Goal: Communication & Community: Answer question/provide support

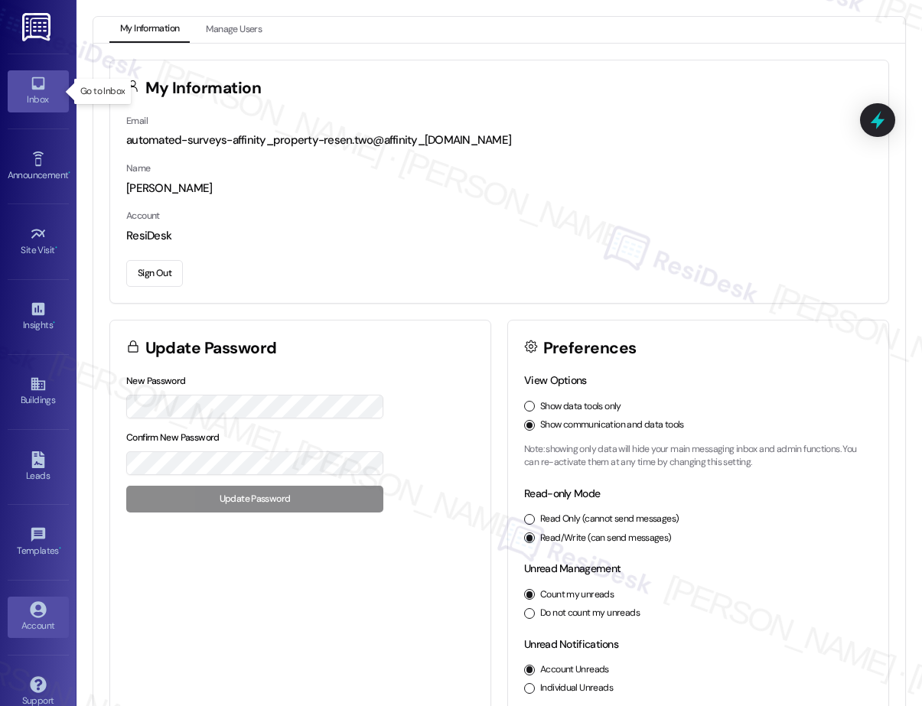
click at [34, 90] on icon at bounding box center [37, 83] width 13 height 13
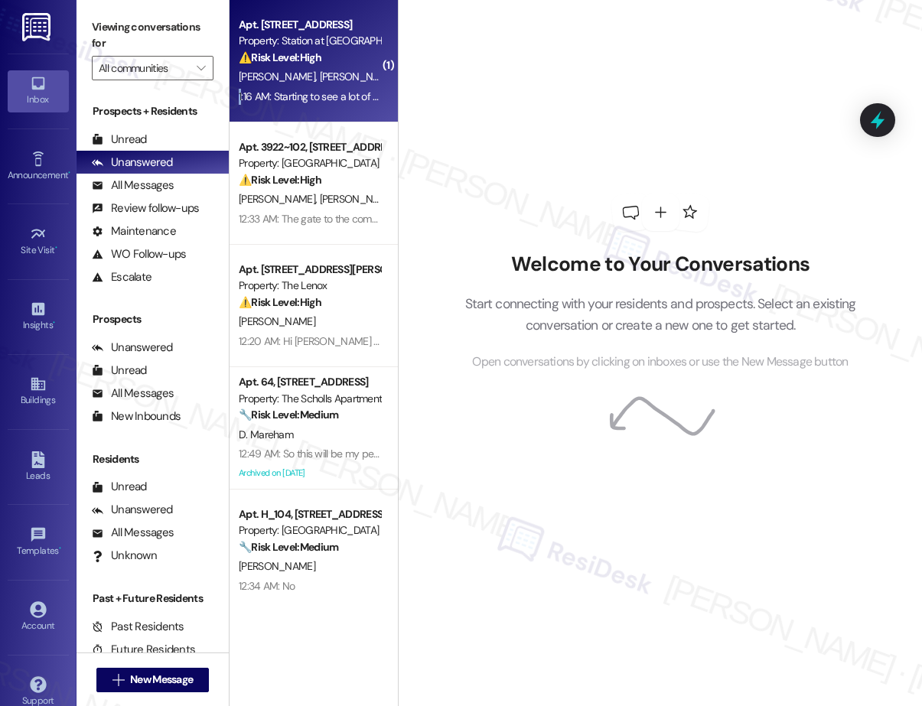
click at [289, 88] on div "1:16 AM: Starting to see a lot of roaches and gnats 1:16 AM: Starting to see a …" at bounding box center [309, 96] width 145 height 19
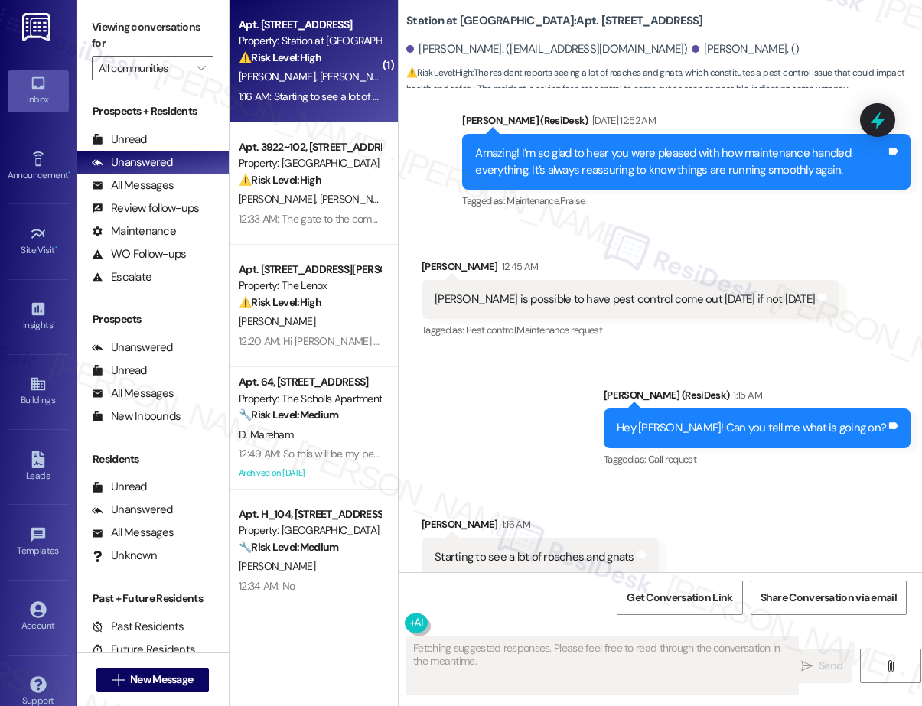
scroll to position [5259, 0]
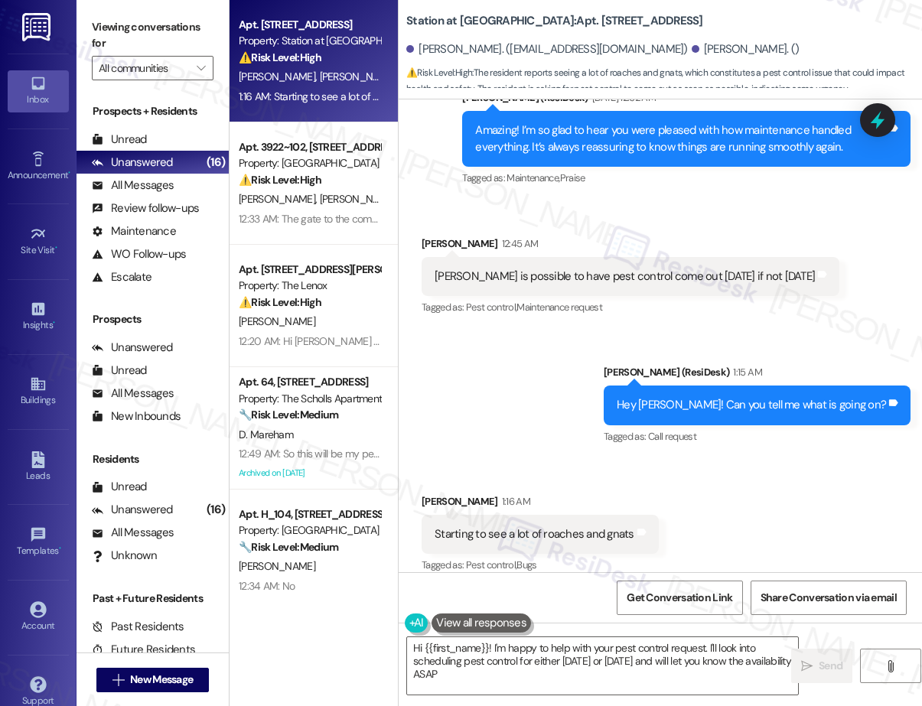
type textarea "Hi {{first_name}}! I'm happy to help with your pest control request. I'll look …"
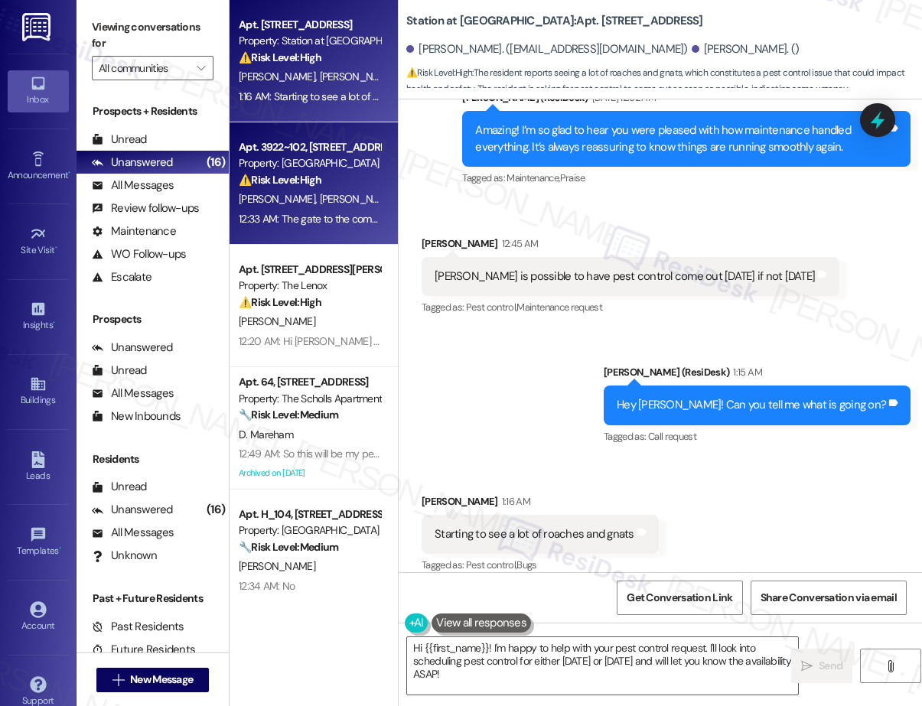
click at [334, 212] on div "12:33 AM: The gate to the complex hasn't worked half the time homeless been com…" at bounding box center [499, 219] width 521 height 14
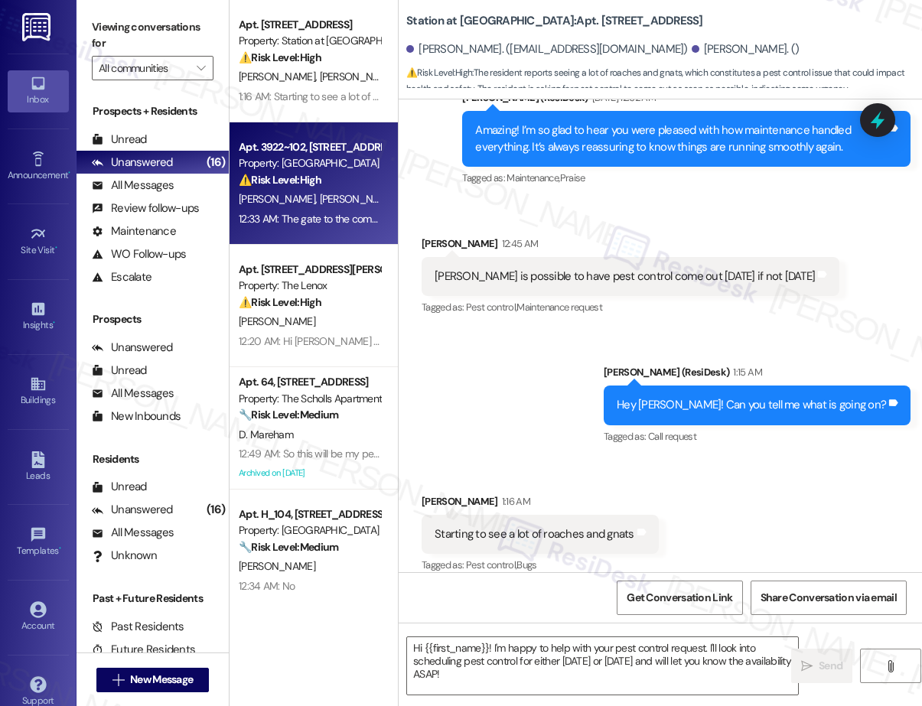
type textarea "Fetching suggested responses. Please feel free to read through the conversation…"
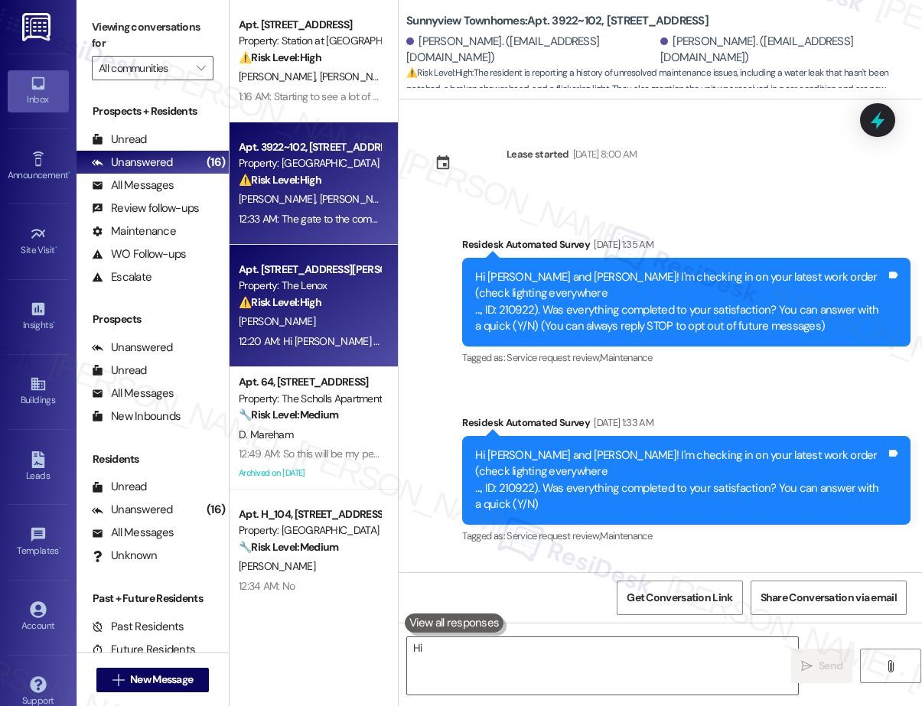
click at [368, 341] on div "12:20 AM: Hi [PERSON_NAME] wanted to check back in on this 12:20 AM: Hi [PERSON…" at bounding box center [377, 341] width 276 height 14
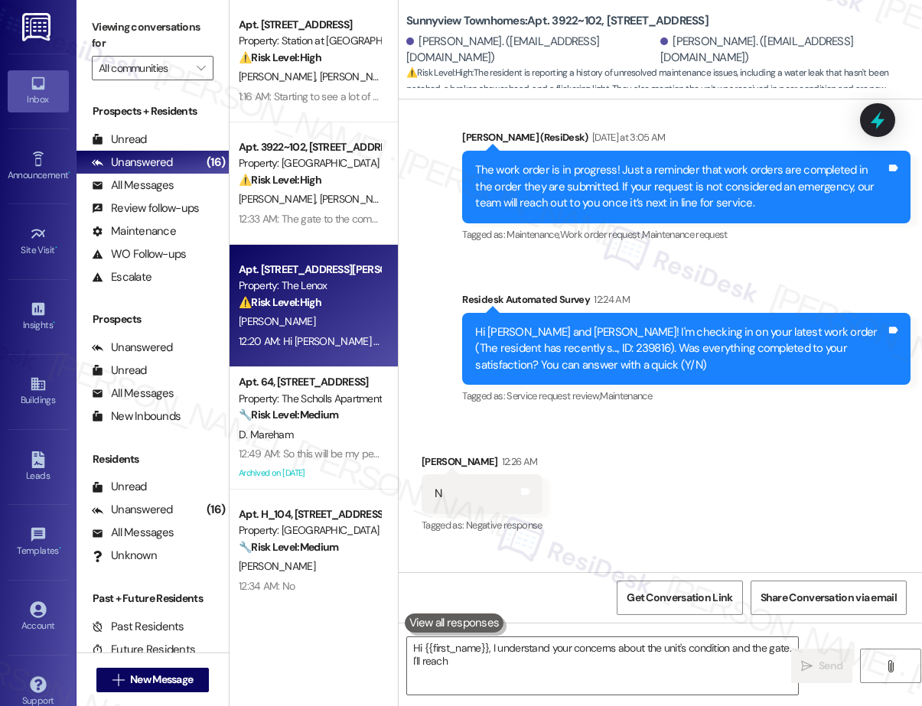
scroll to position [26424, 0]
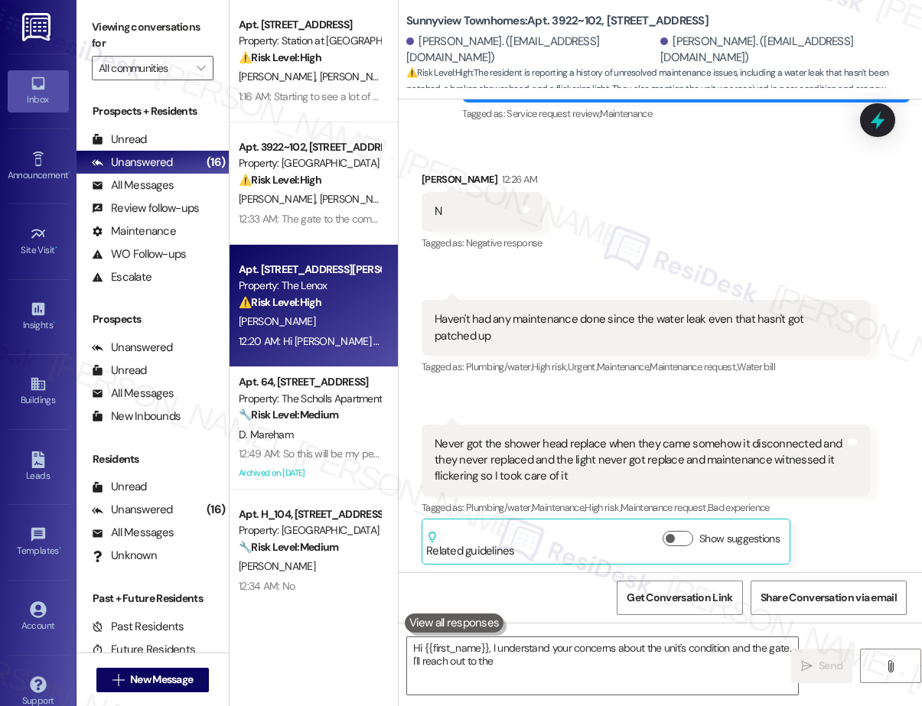
type textarea "Hi {{first_name}}, I understand your concerns about the unit's condition and th…"
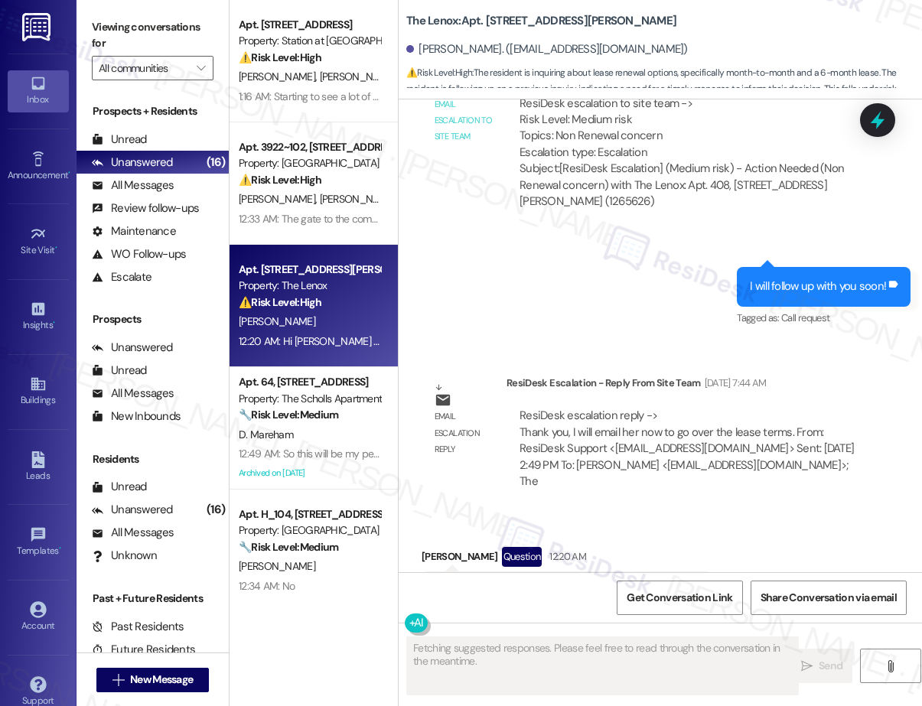
scroll to position [4117, 0]
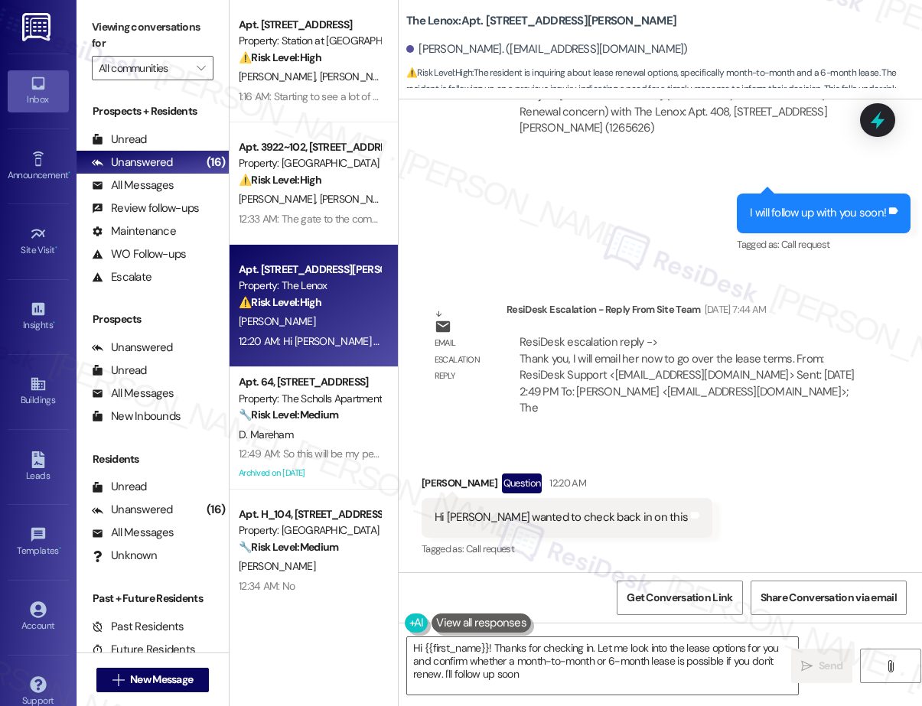
type textarea "Hi {{first_name}}! Thanks for checking in. Let me look into the lease options f…"
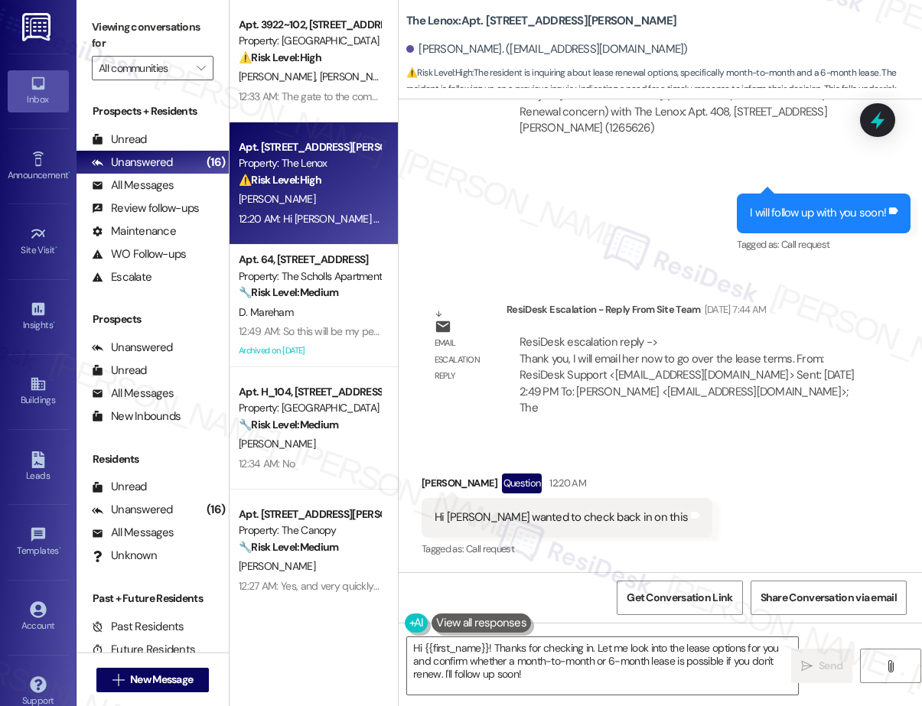
scroll to position [4118, 0]
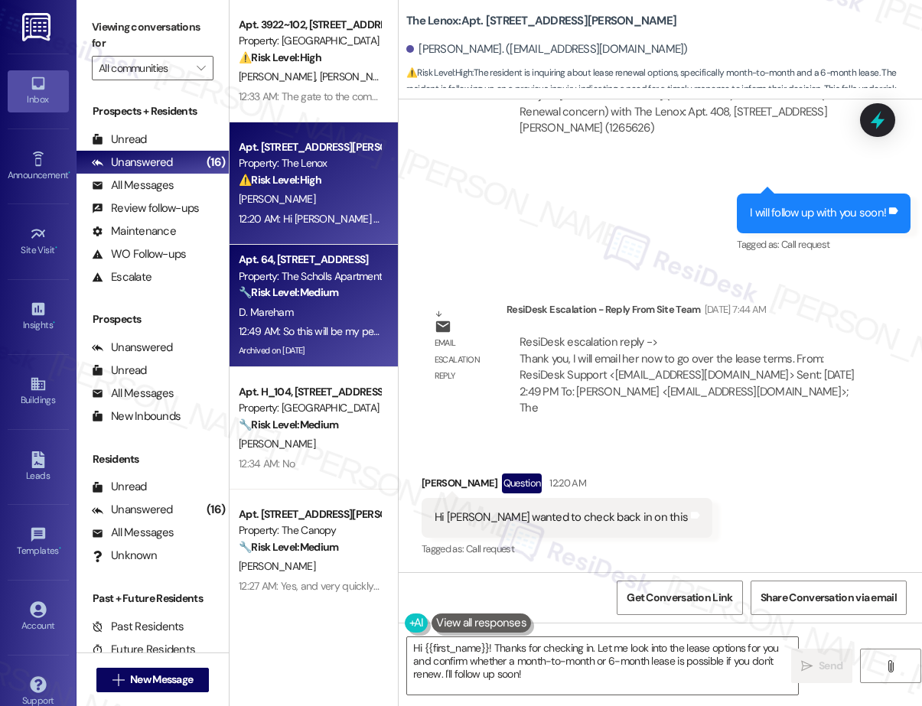
click at [329, 311] on div "D. Mareham" at bounding box center [309, 312] width 145 height 19
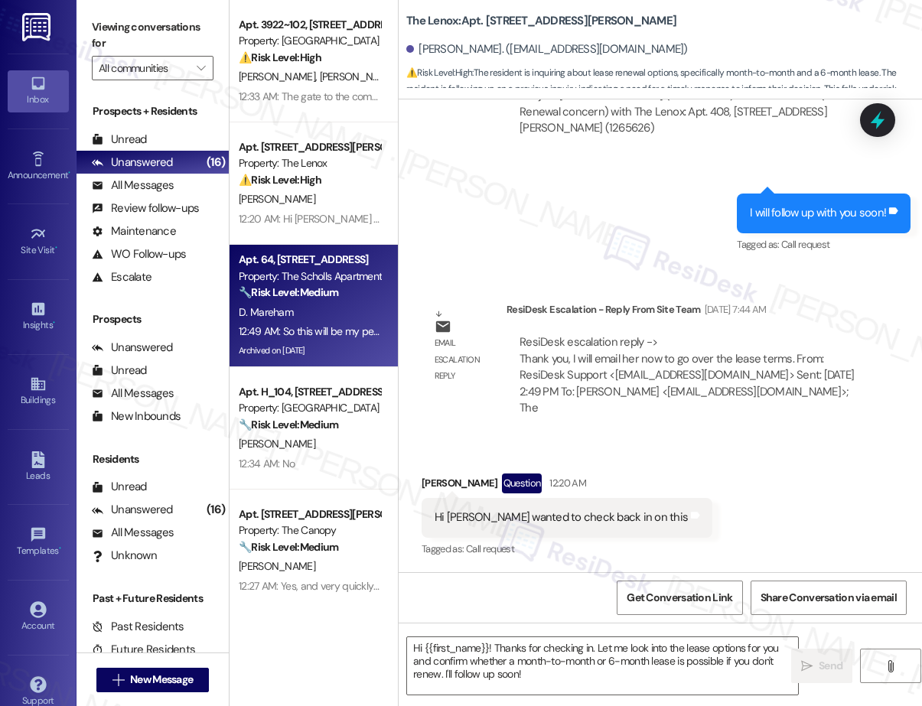
type textarea "Fetching suggested responses. Please feel free to read through the conversation…"
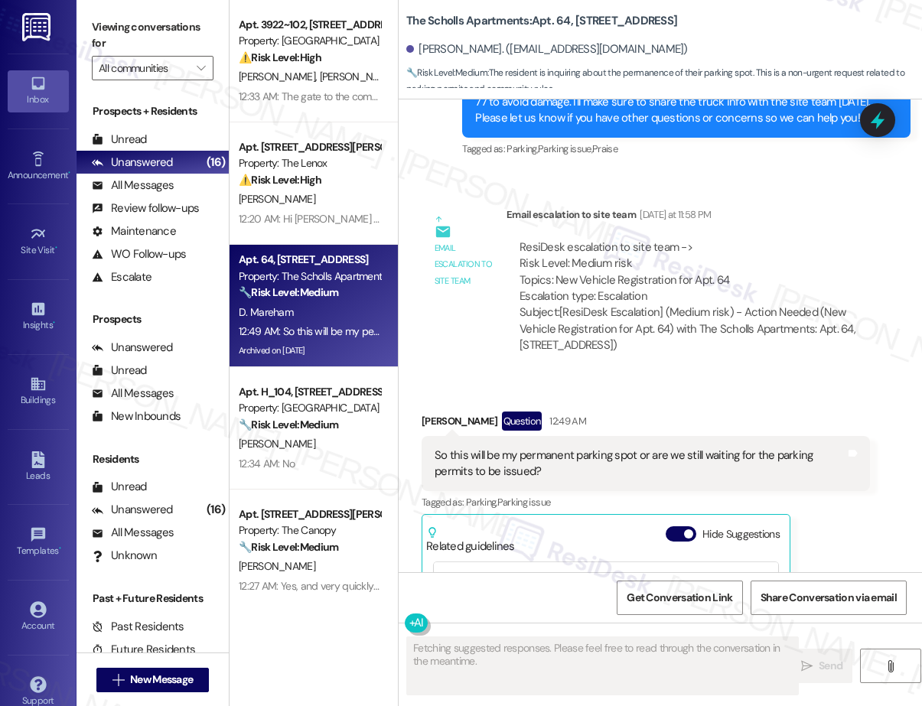
scroll to position [12231, 0]
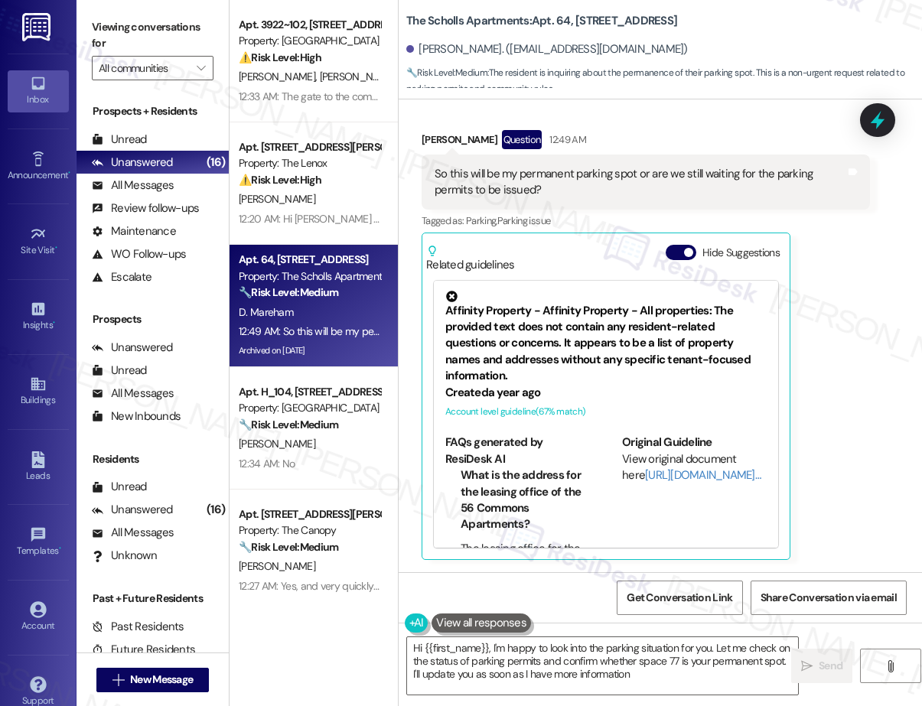
type textarea "Hi {{first_name}}, I'm happy to look into the parking situation for you. Let me…"
click at [356, 439] on div "[PERSON_NAME]" at bounding box center [309, 444] width 145 height 19
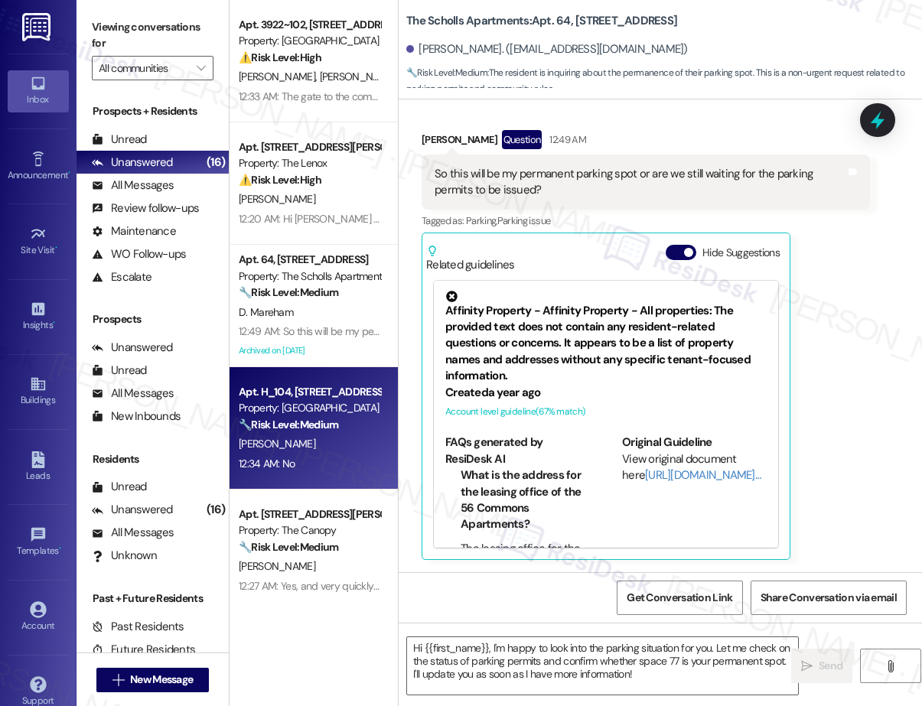
type textarea "Fetching suggested responses. Please feel free to read through the conversation…"
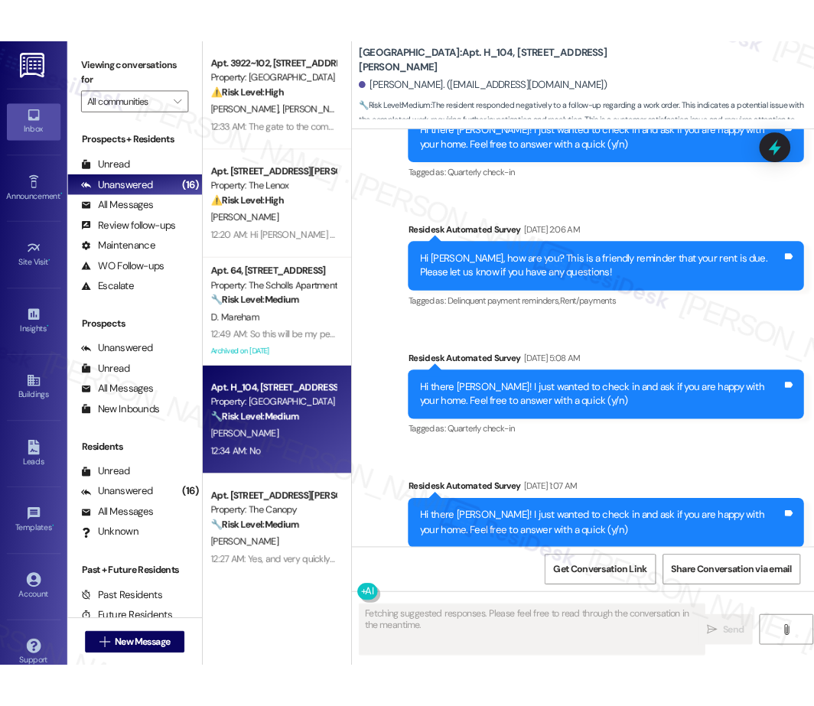
scroll to position [4974, 0]
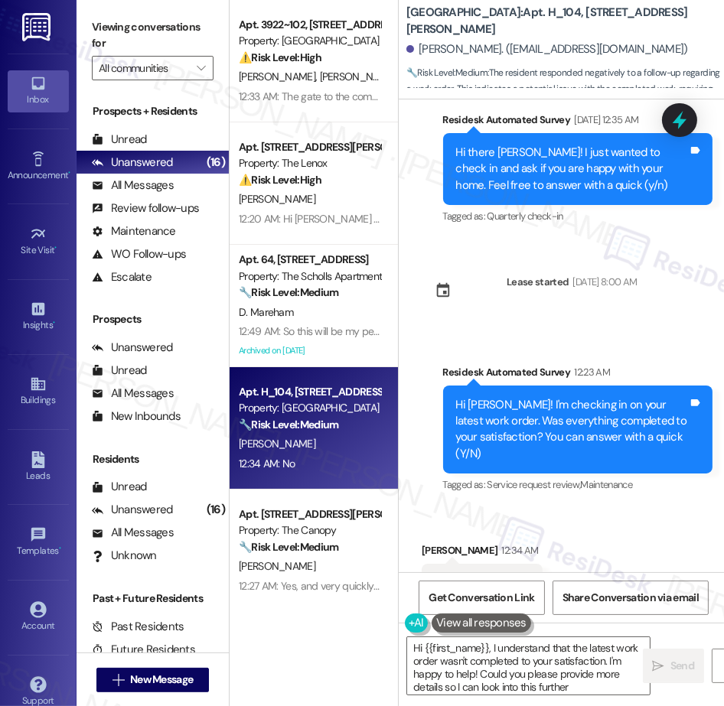
type textarea "Hi {{first_name}}, I understand that the latest work order wasn't completed to …"
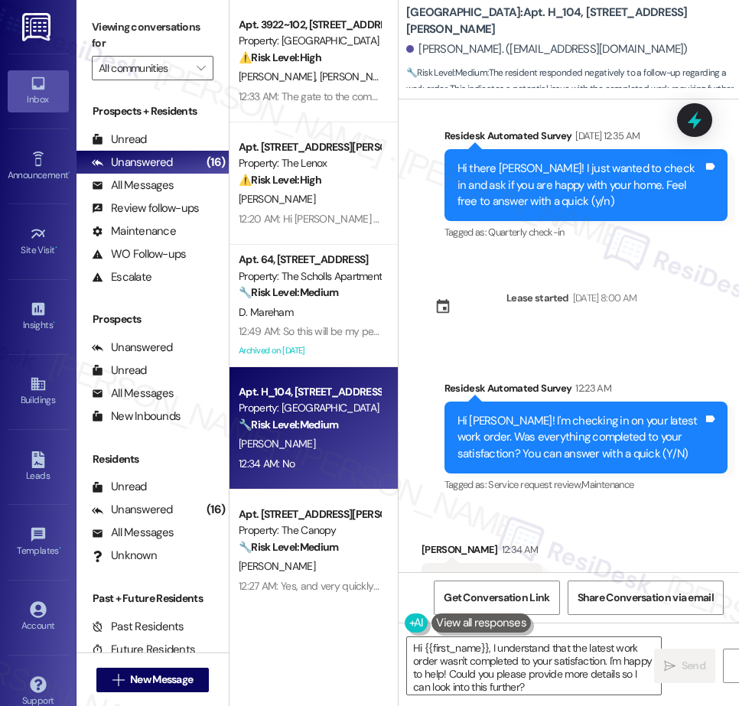
scroll to position [5647, 0]
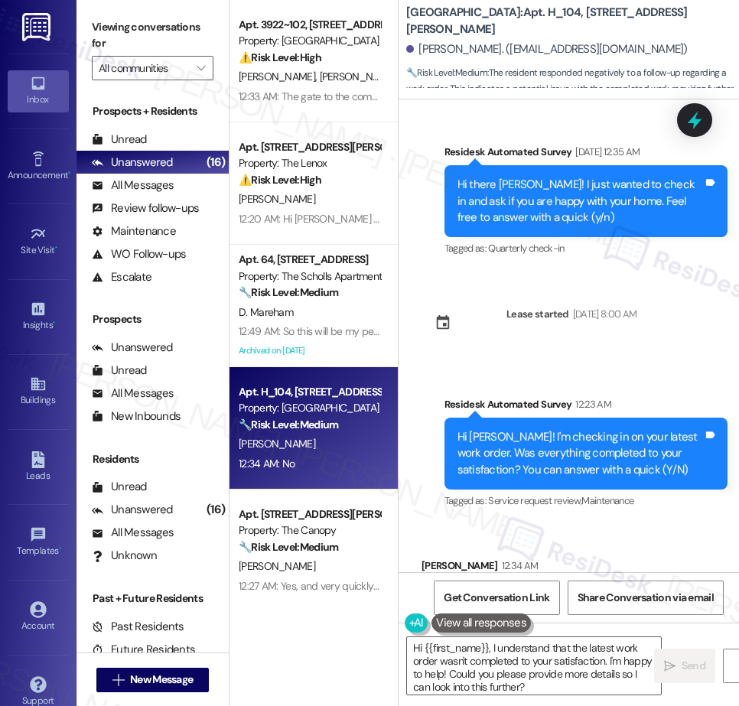
click at [271, 540] on div "🔧 Risk Level: Medium The resident confirmed that the work order was completed t…" at bounding box center [310, 548] width 142 height 16
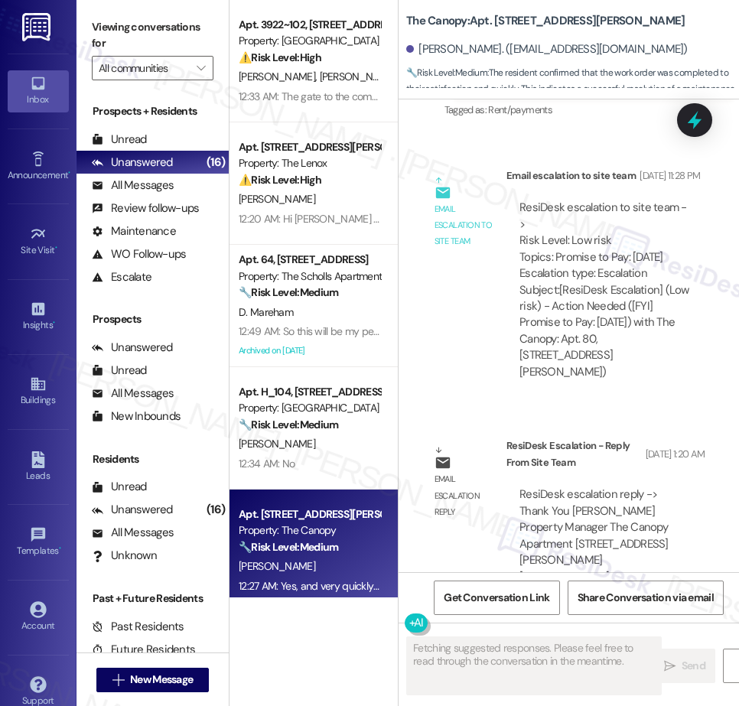
scroll to position [2527, 0]
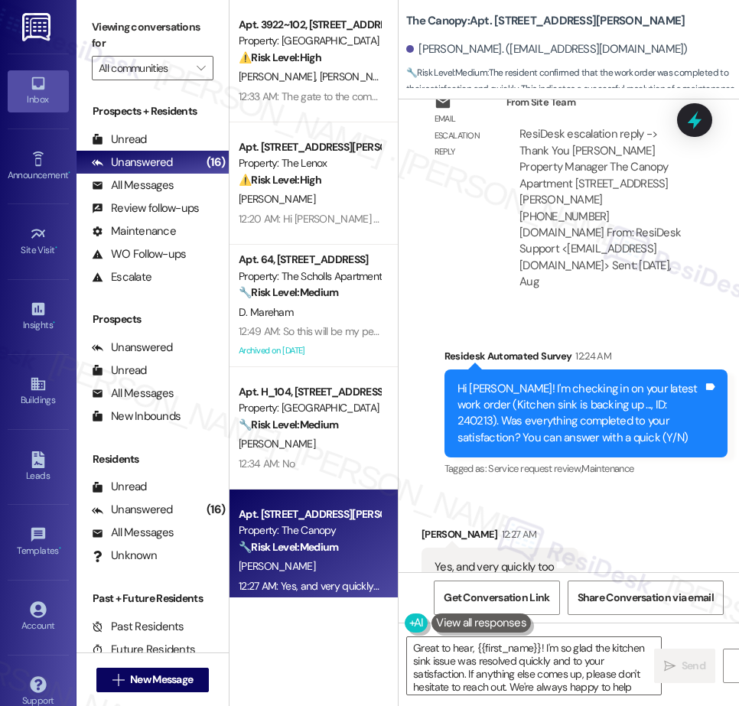
type textarea "Great to hear, {{first_name}}! I'm so glad the kitchen sink issue was resolved …"
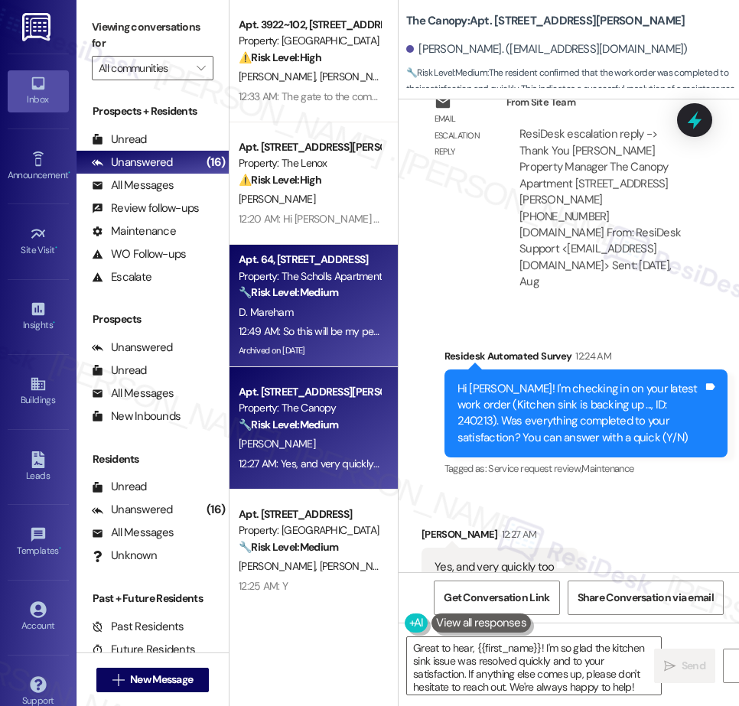
click at [347, 305] on div "D. Mareham" at bounding box center [309, 312] width 145 height 19
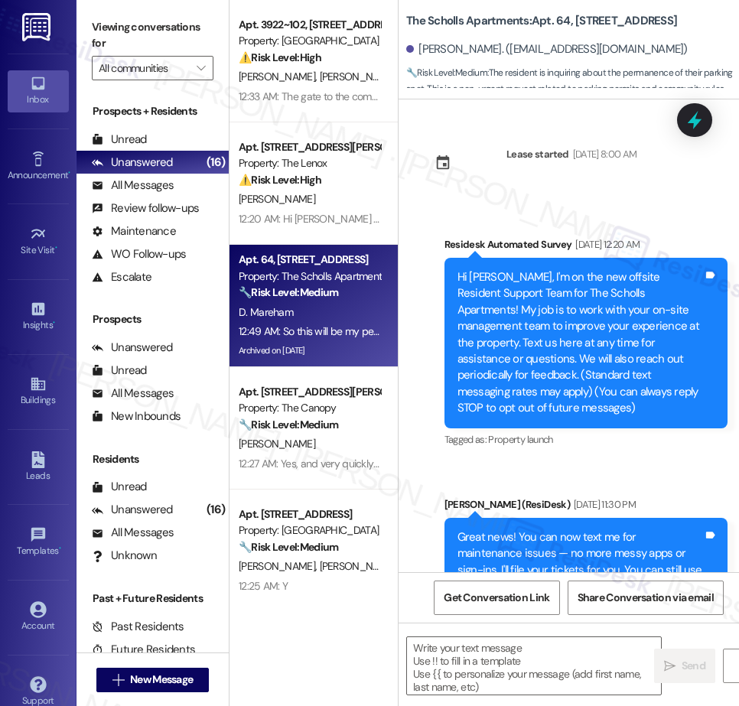
scroll to position [13750, 0]
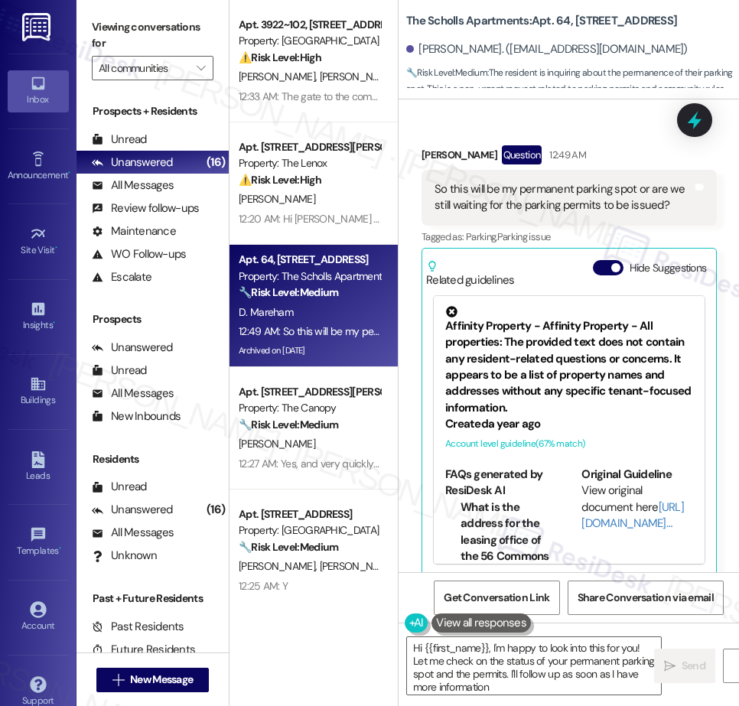
type textarea "Hi {{first_name}}, I'm happy to look into this for you! Let me check on the sta…"
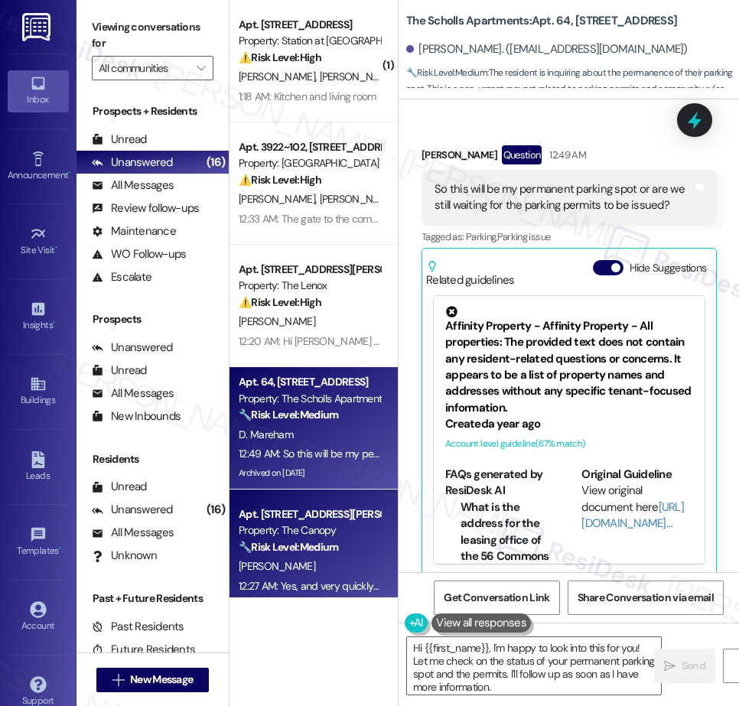
click at [326, 528] on div "Property: The Canopy" at bounding box center [310, 531] width 142 height 16
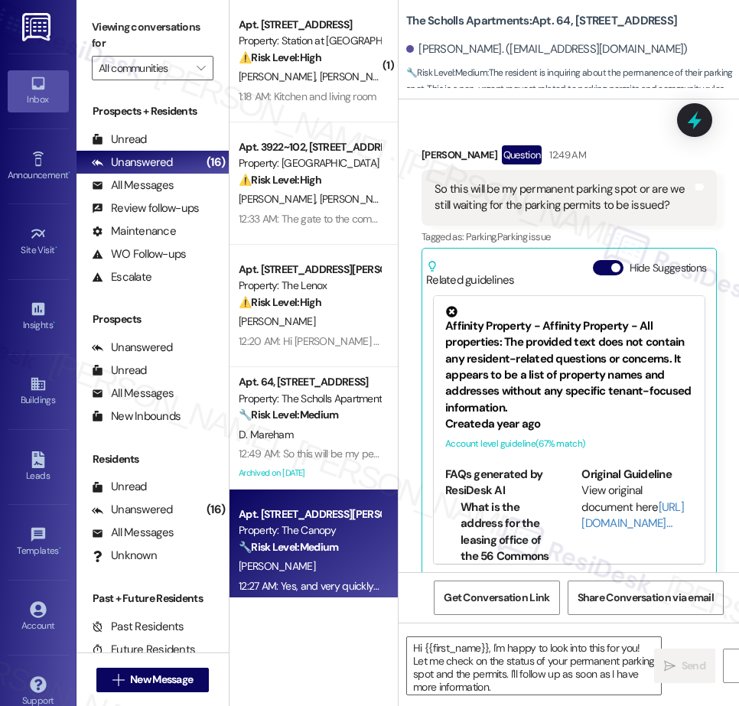
type textarea "Fetching suggested responses. Please feel free to read through the conversation…"
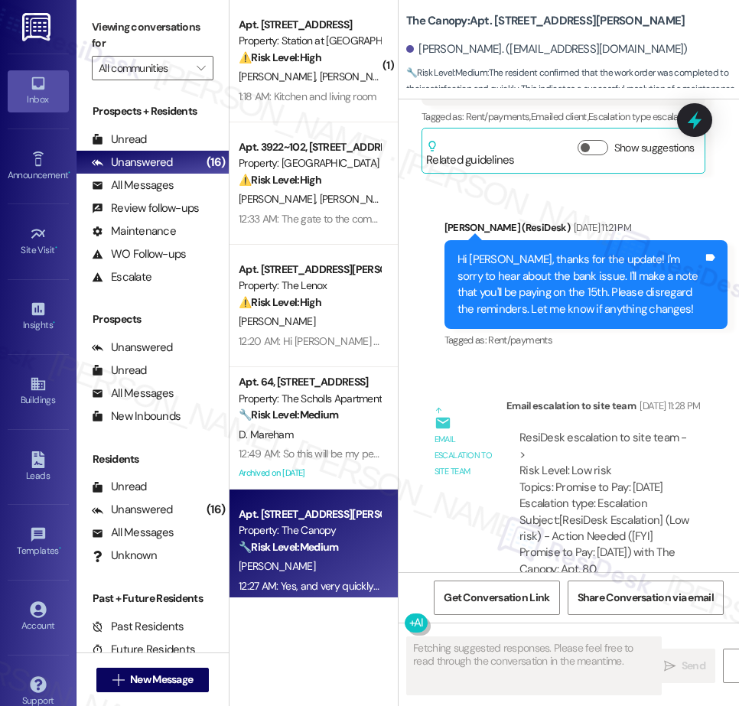
scroll to position [2527, 0]
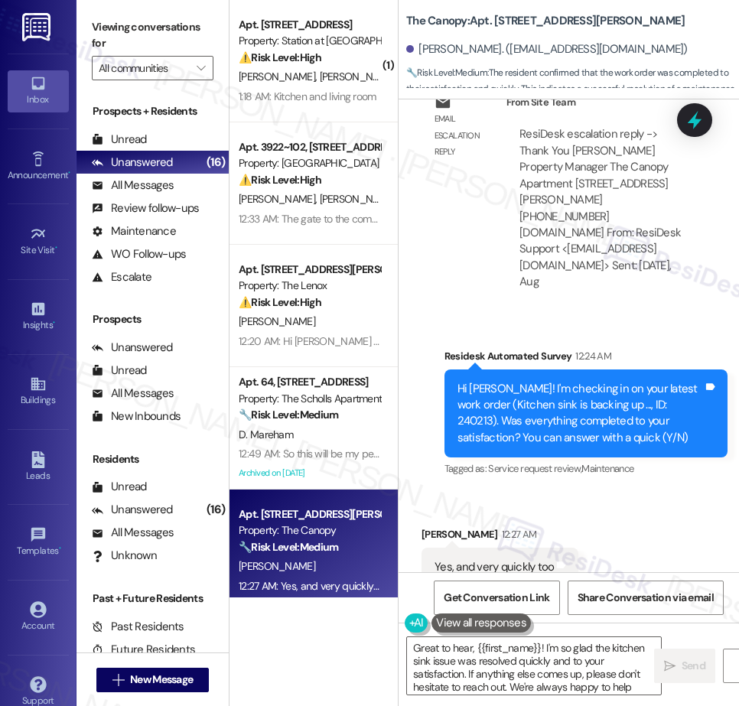
type textarea "Great to hear, {{first_name}}! I'm so glad the kitchen sink issue was resolved …"
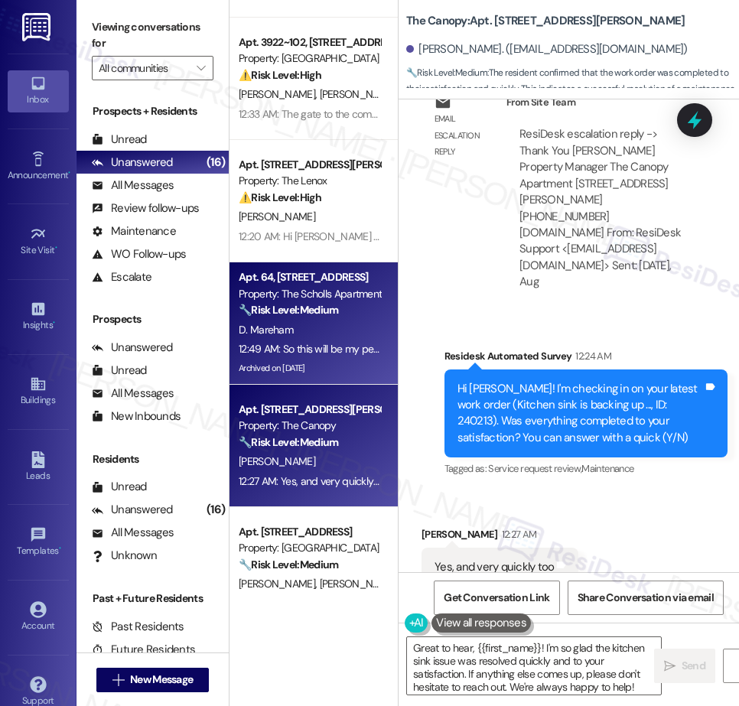
scroll to position [218, 0]
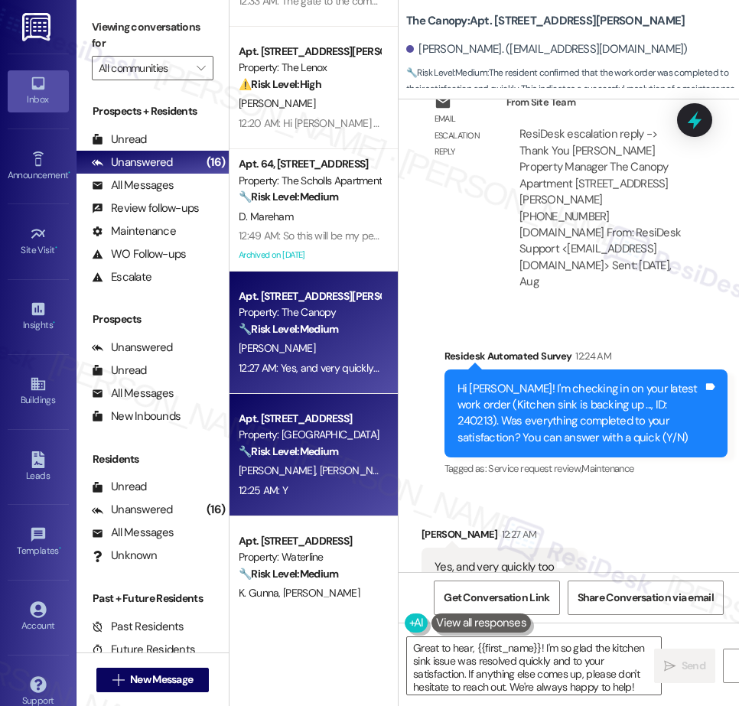
click at [305, 430] on div "Property: [GEOGRAPHIC_DATA]" at bounding box center [310, 435] width 142 height 16
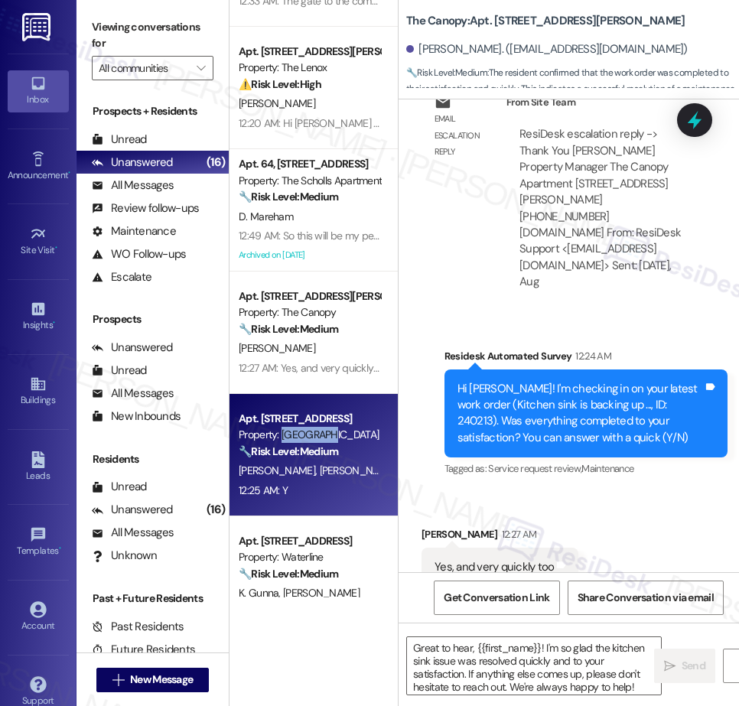
click at [305, 430] on div "Property: [GEOGRAPHIC_DATA]" at bounding box center [310, 435] width 142 height 16
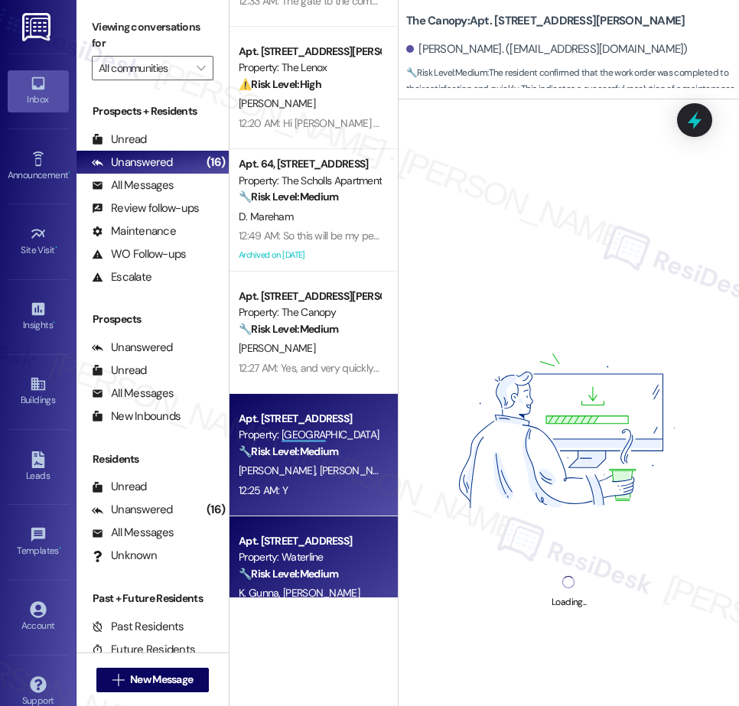
click at [332, 543] on div "Apt. [STREET_ADDRESS]" at bounding box center [310, 541] width 142 height 16
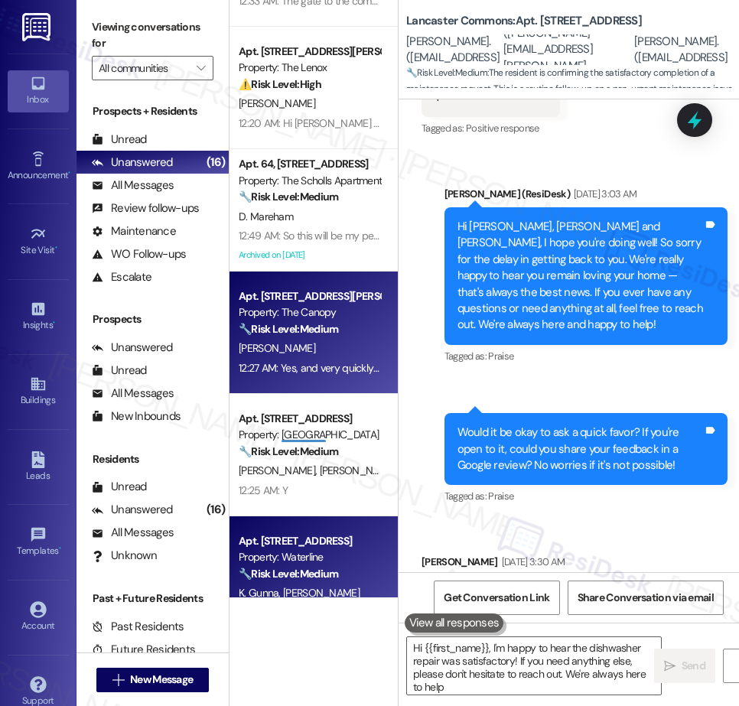
type textarea "Hi {{first_name}}, I'm happy to hear the dishwasher repair was satisfactory! If…"
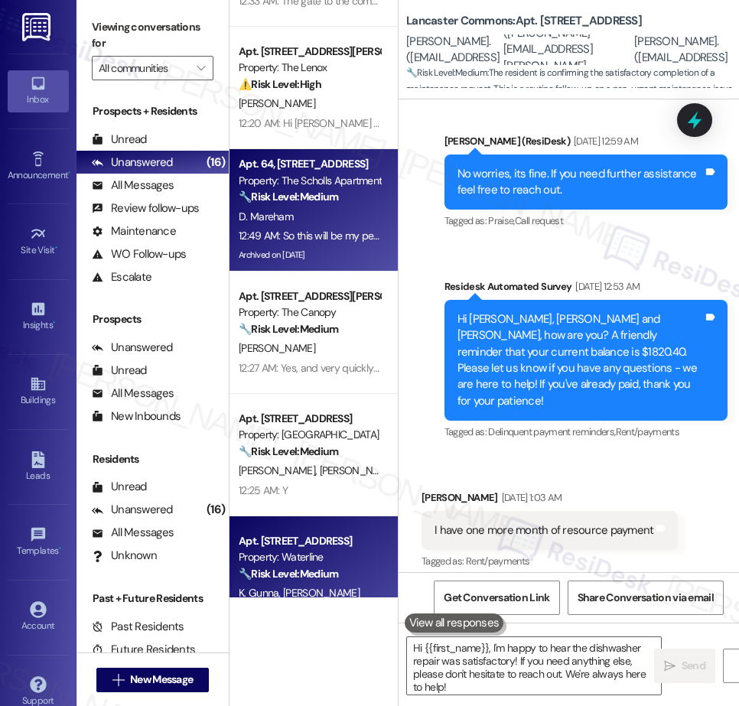
scroll to position [0, 0]
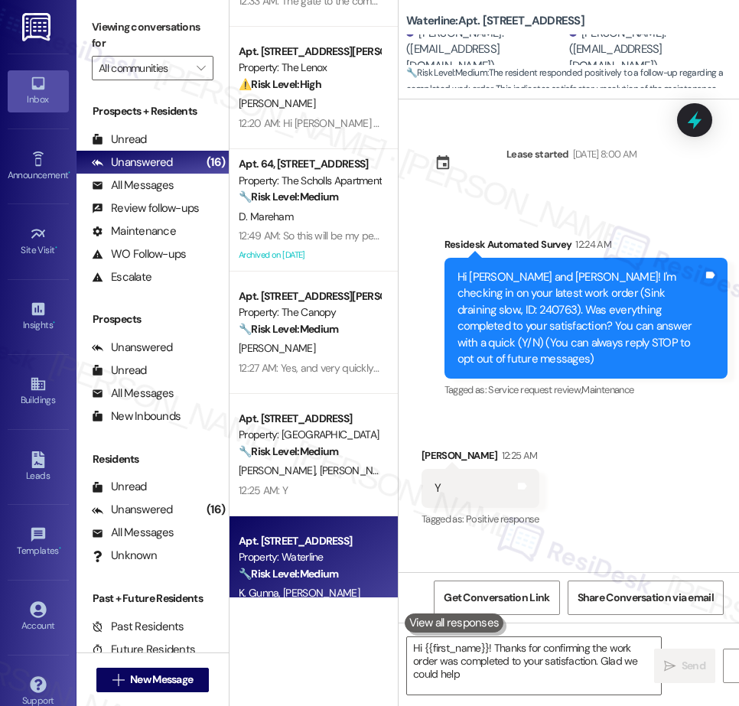
type textarea "Hi {{first_name}}! Thanks for confirming the work order was completed to your s…"
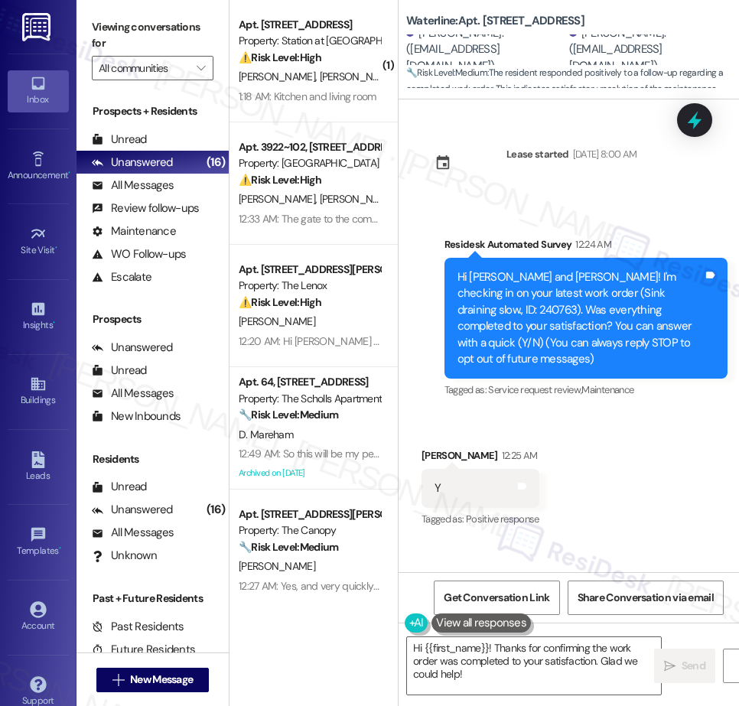
scroll to position [1, 0]
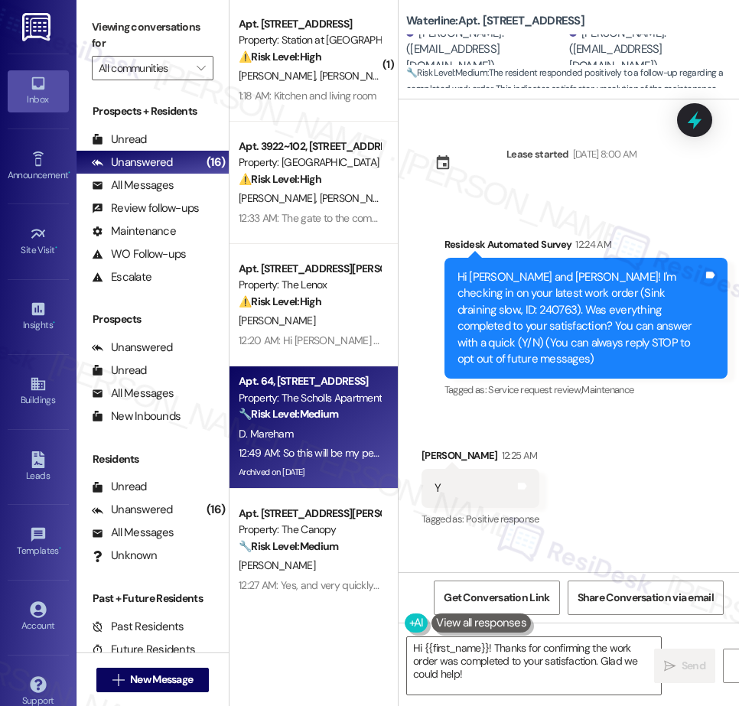
click at [350, 413] on div "🔧 Risk Level: Medium The resident is inquiring about the permanence of their pa…" at bounding box center [310, 414] width 142 height 16
type textarea "Hi {{first_name}}! Thanks for confirming the work order was completed to your s…"
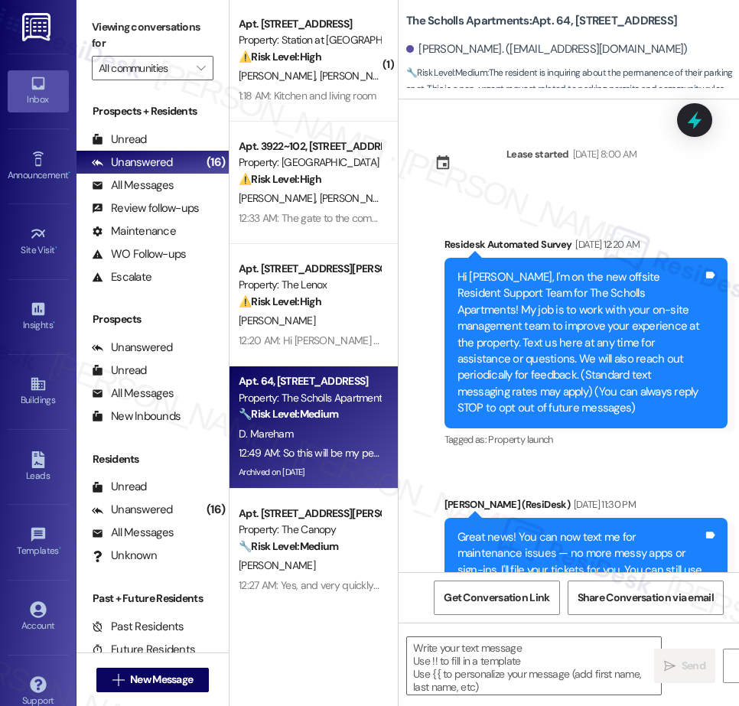
scroll to position [13750, 0]
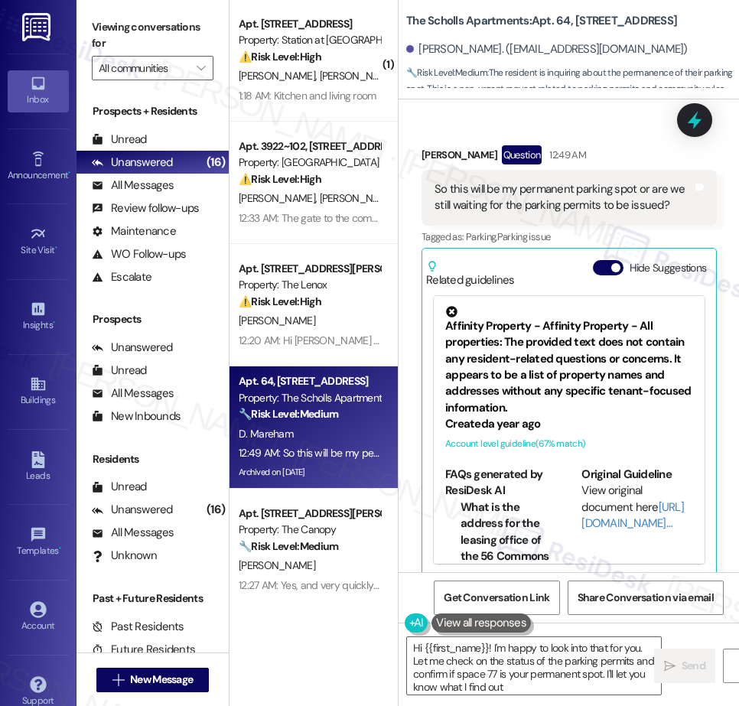
type textarea "Hi {{first_name}}! I'm happy to look into that for you. Let me check on the sta…"
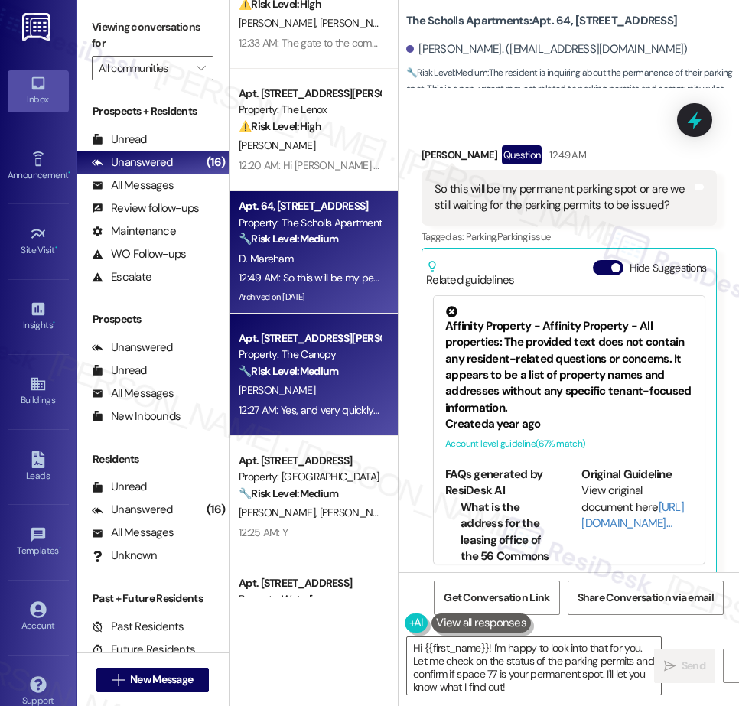
scroll to position [182, 0]
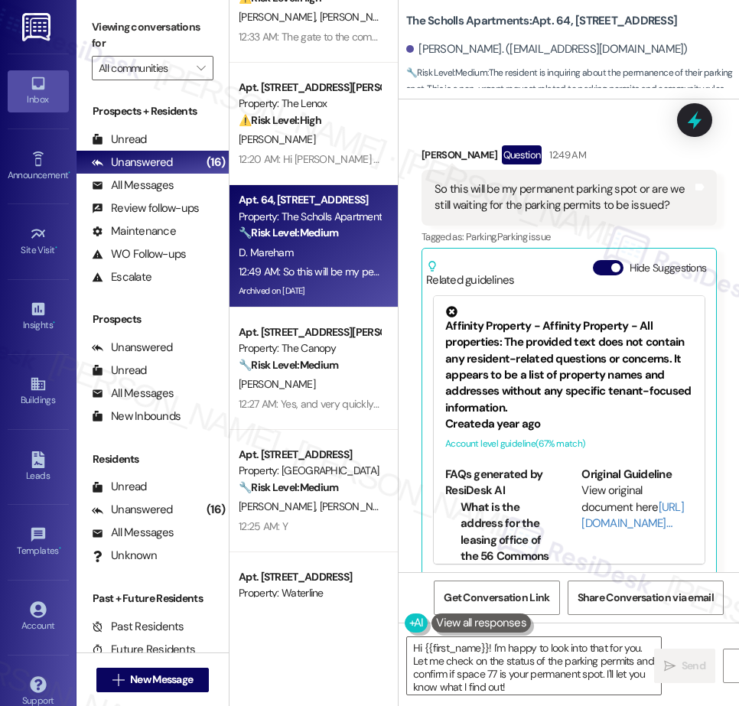
click at [335, 357] on div "Property: The Canopy" at bounding box center [310, 349] width 142 height 16
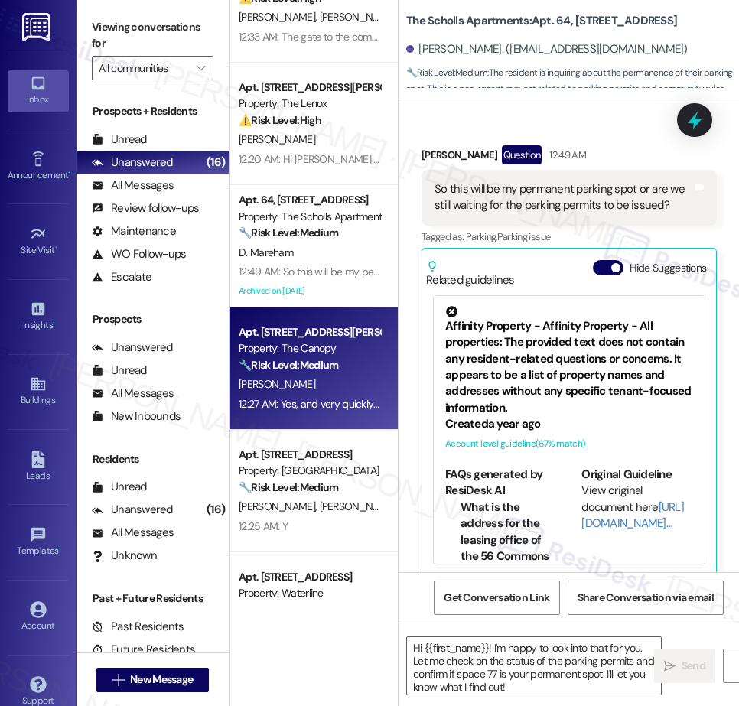
click at [335, 357] on div "Property: The Canopy" at bounding box center [310, 349] width 142 height 16
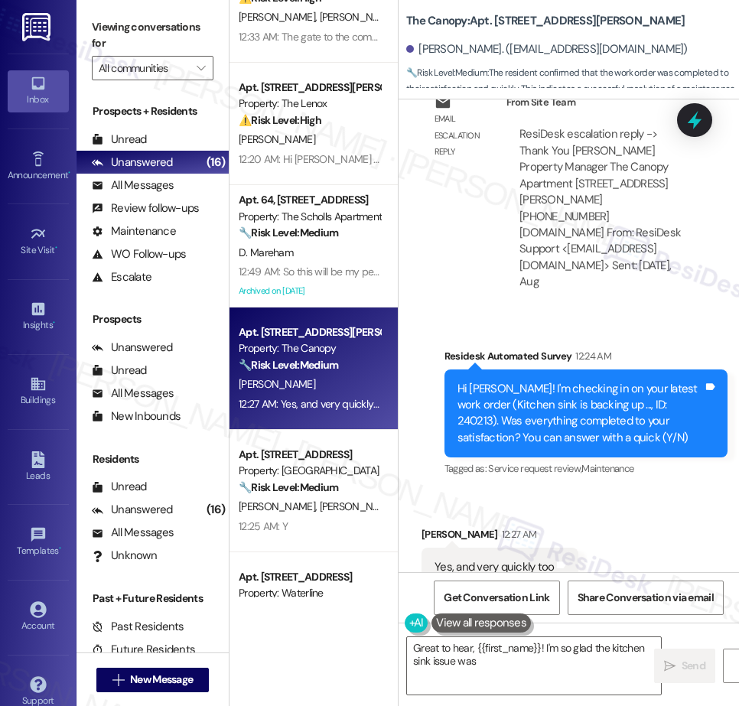
scroll to position [2528, 0]
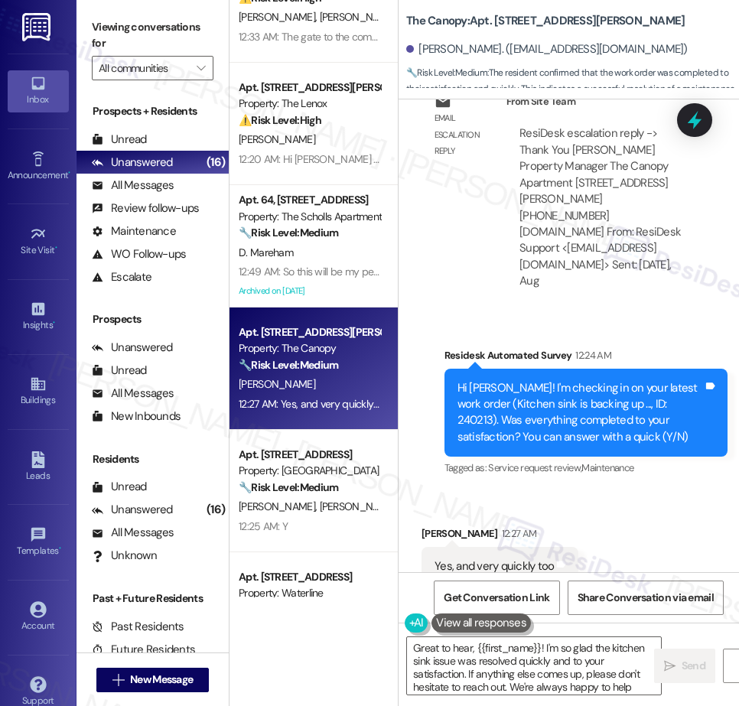
type textarea "Great to hear, {{first_name}}! I'm so glad the kitchen sink issue was resolved …"
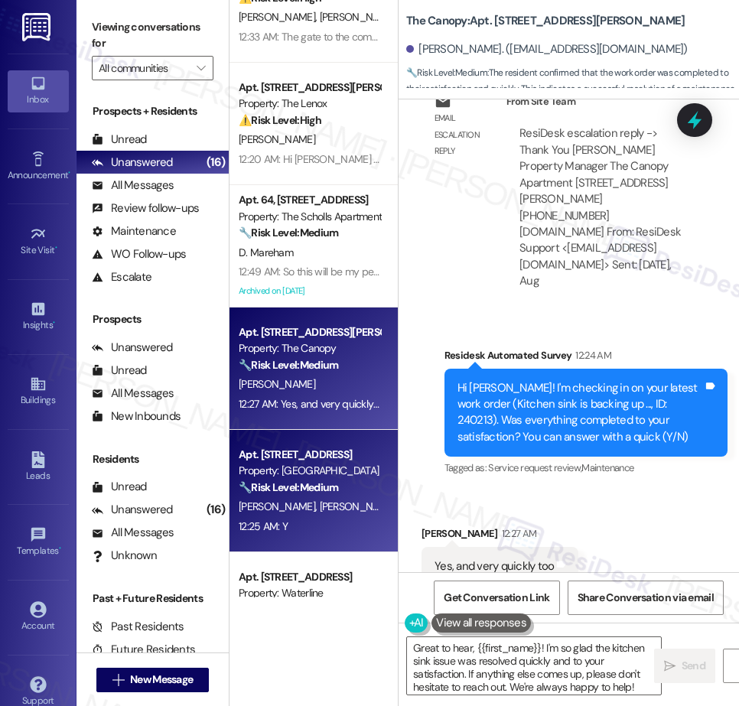
click at [400, 509] on span "[PERSON_NAME]" at bounding box center [438, 507] width 77 height 14
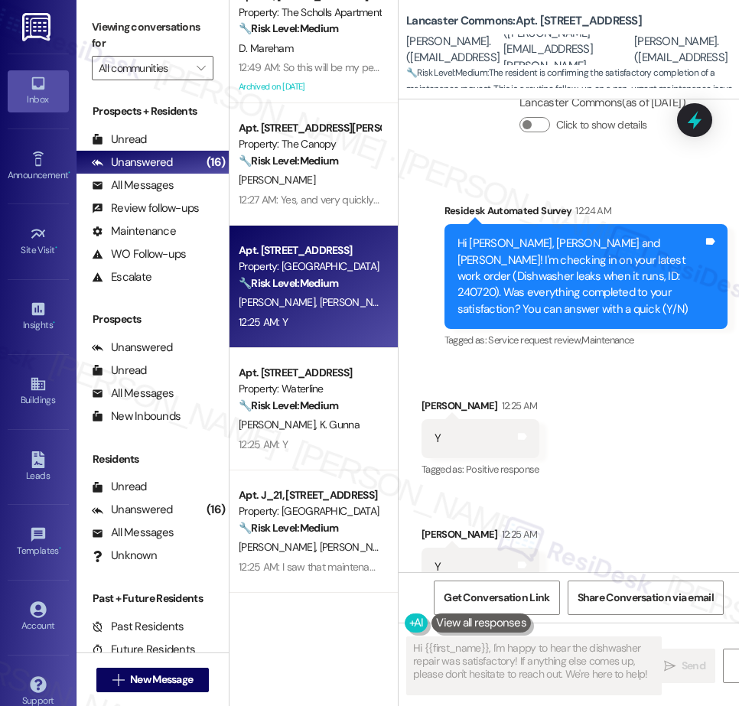
scroll to position [398, 0]
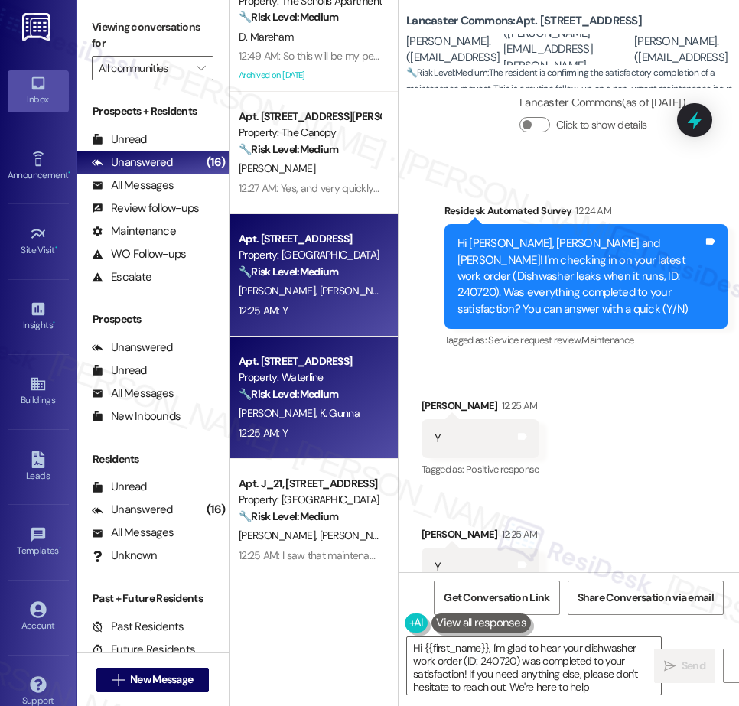
type textarea "Hi {{first_name}}, I'm glad to hear your dishwasher work order (ID: 240720) was…"
click at [350, 409] on div "[PERSON_NAME] K. Gunna" at bounding box center [309, 413] width 145 height 19
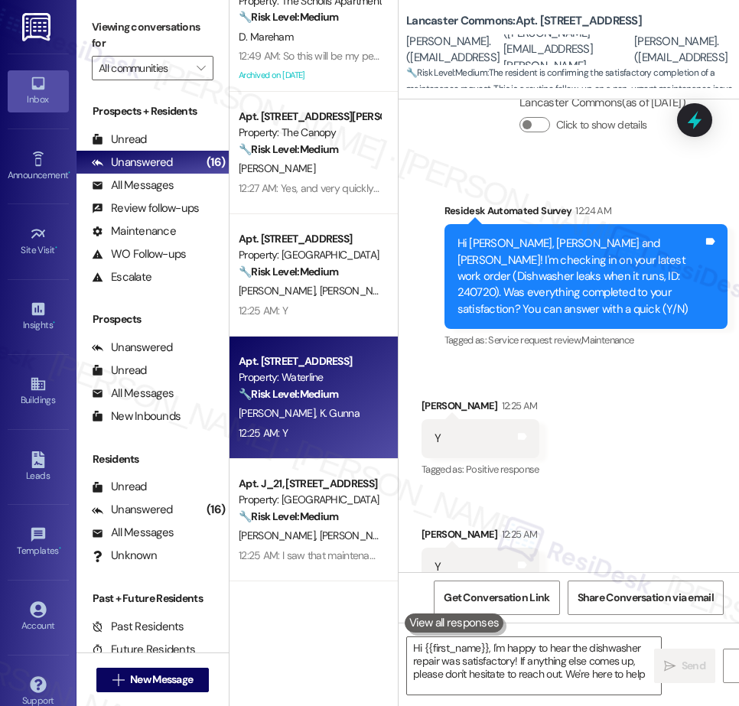
type textarea "Hi {{first_name}}, I'm happy to hear the dishwasher repair was satisfactory! If…"
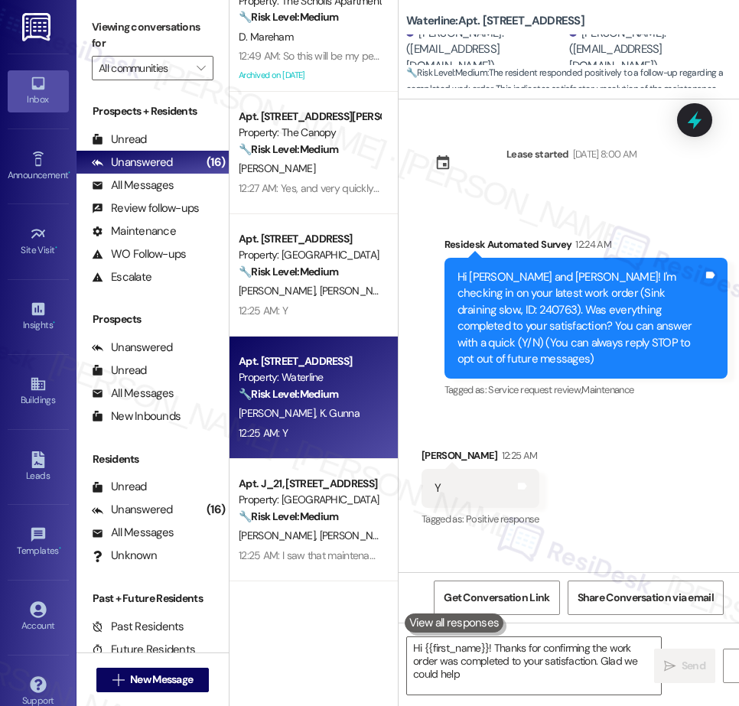
type textarea "Hi {{first_name}}! Thanks for confirming the work order was completed to your s…"
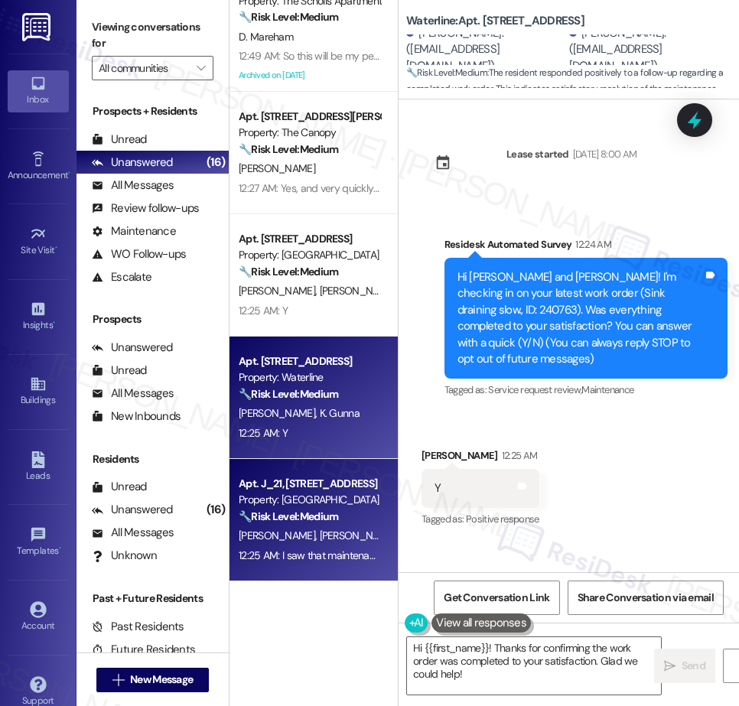
click at [309, 490] on div "Apt. J_21, [STREET_ADDRESS]" at bounding box center [310, 484] width 142 height 16
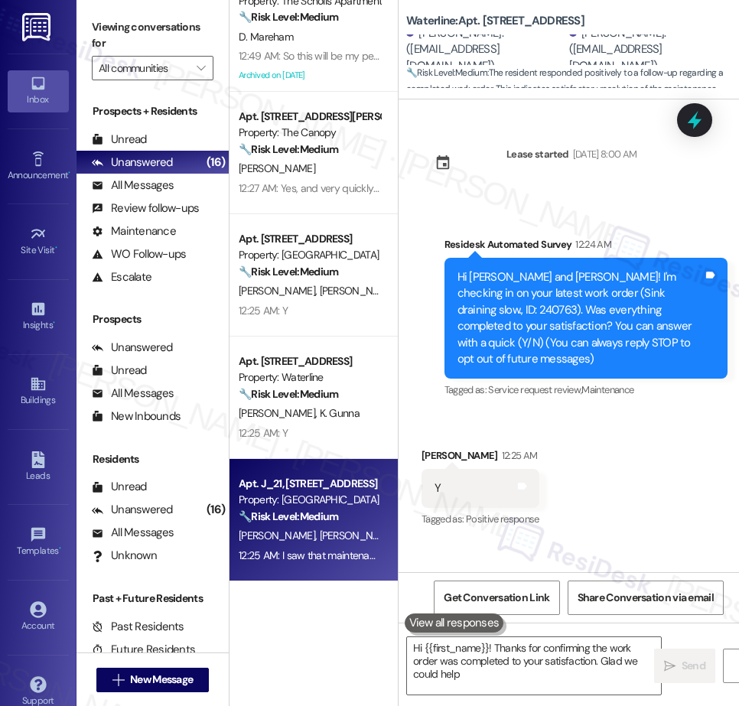
type textarea "Hi {{first_name}}! Thanks for confirming the work order was completed to your s…"
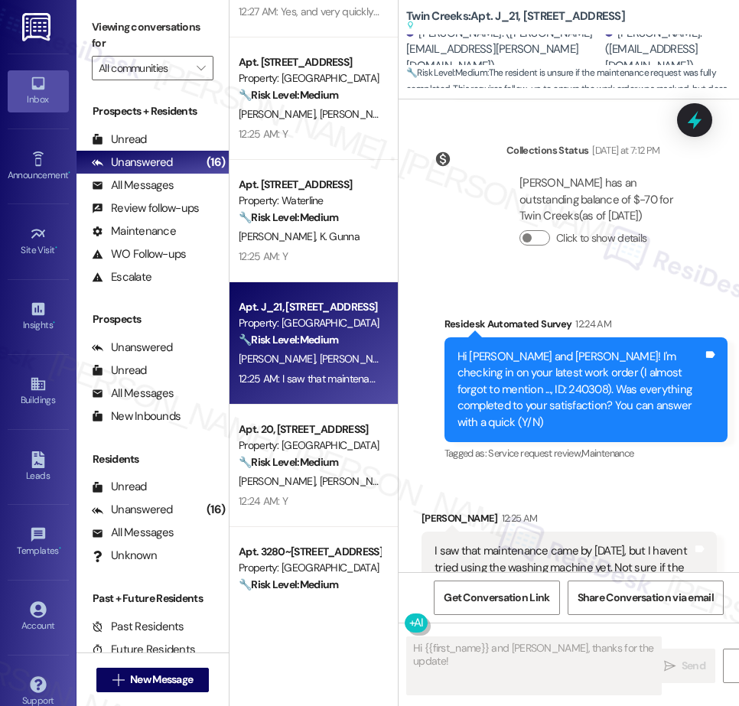
scroll to position [593, 0]
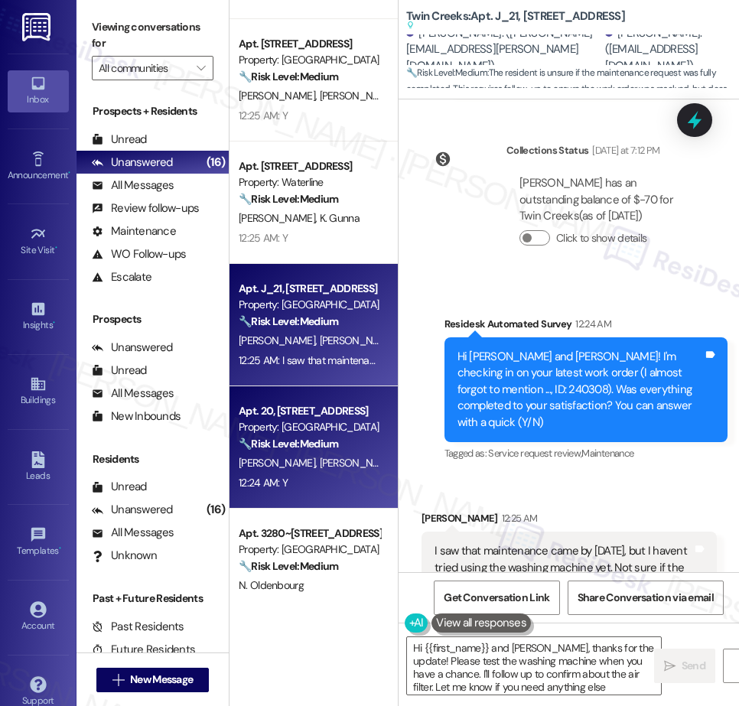
type textarea "Hi {{first_name}} and [PERSON_NAME], thanks for the update! Please test the was…"
click at [311, 435] on div "Property: [GEOGRAPHIC_DATA]" at bounding box center [310, 427] width 142 height 16
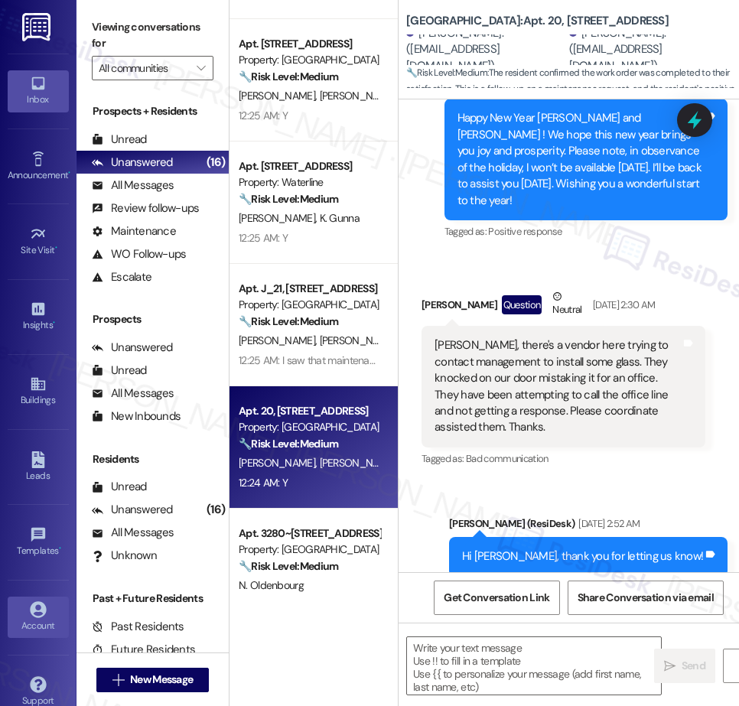
type textarea "Fetching suggested responses. Please feel free to read through the conversation…"
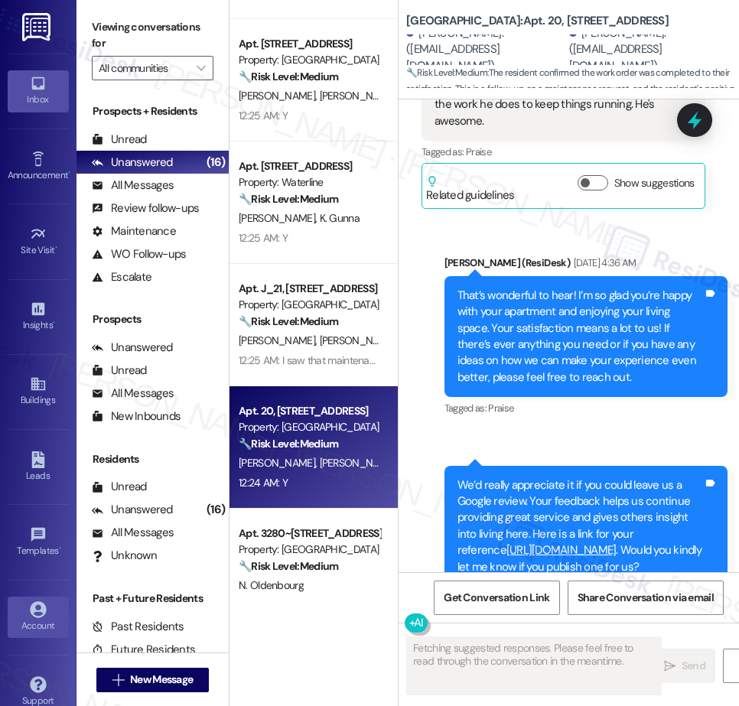
scroll to position [10539, 0]
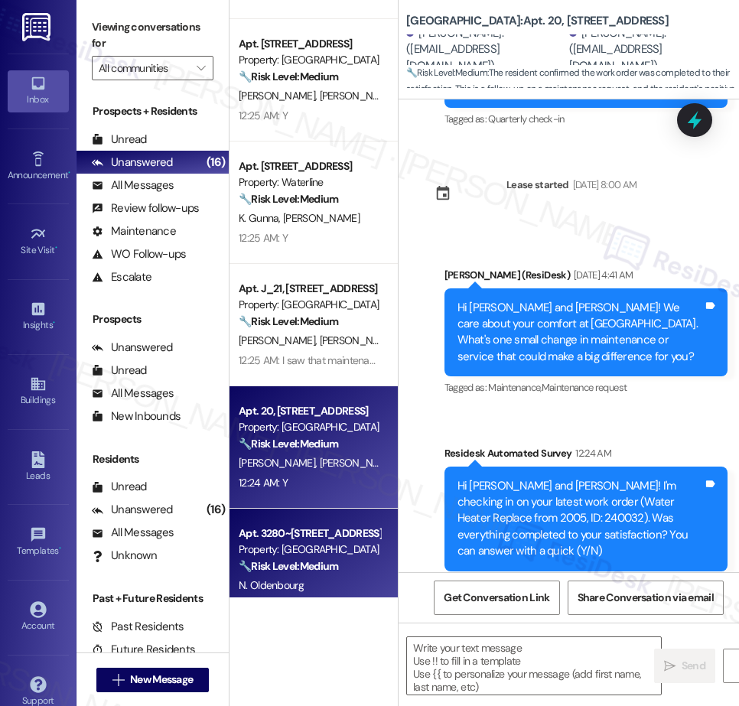
click at [327, 553] on div "Property: [GEOGRAPHIC_DATA]" at bounding box center [310, 550] width 142 height 16
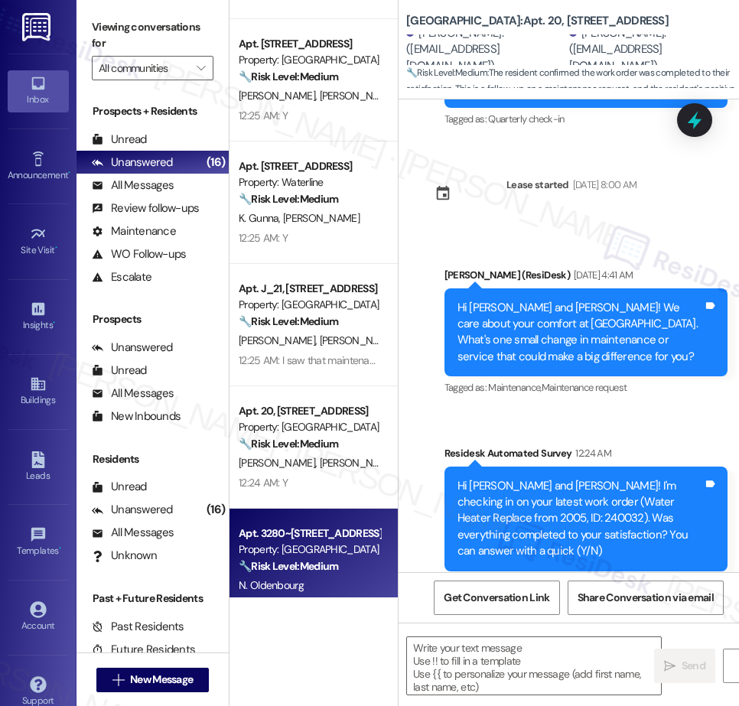
type textarea "Fetching suggested responses. Please feel free to read through the conversation…"
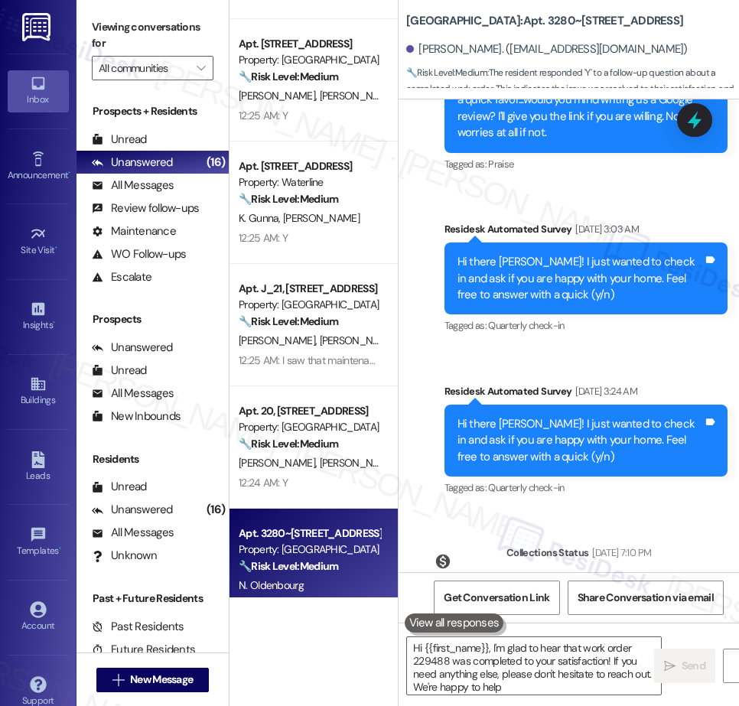
type textarea "Hi {{first_name}}, I'm glad to hear that work order 229488 was completed to you…"
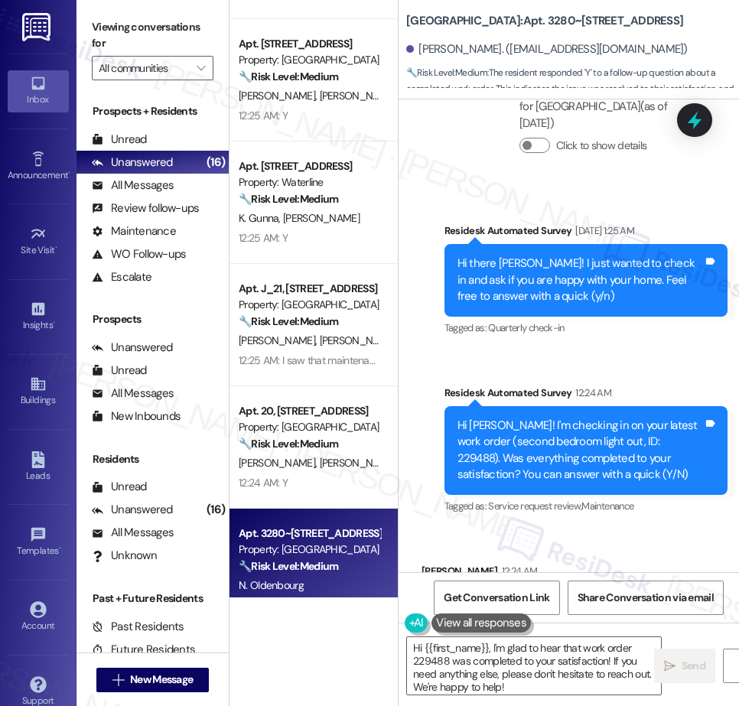
scroll to position [1122, 0]
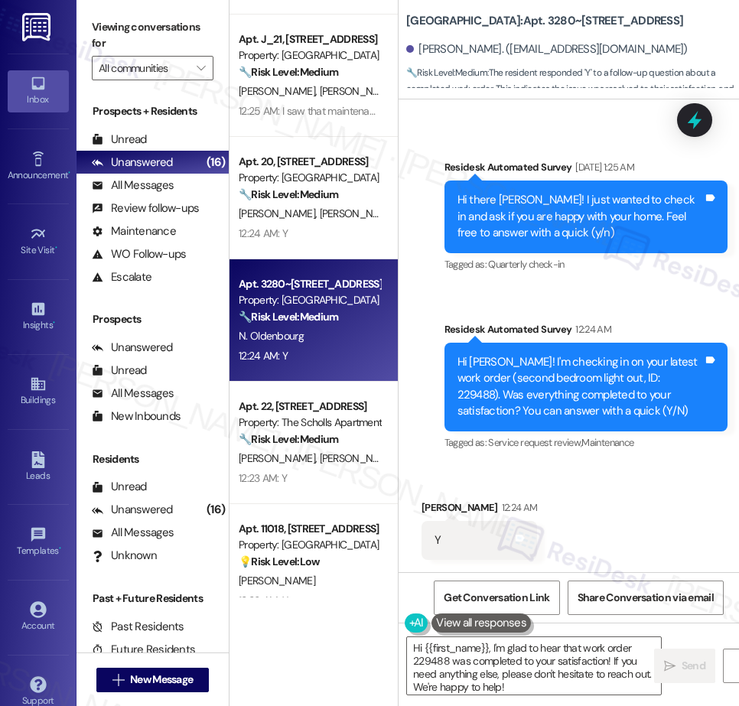
click at [350, 470] on div "Apt. [STREET_ADDRESS] Property: Lancaster Commons 🔧 Risk Level: Medium The resi…" at bounding box center [314, 299] width 168 height 598
click at [350, 470] on div "12:23 AM: Y 12:23 AM: Y" at bounding box center [309, 479] width 145 height 19
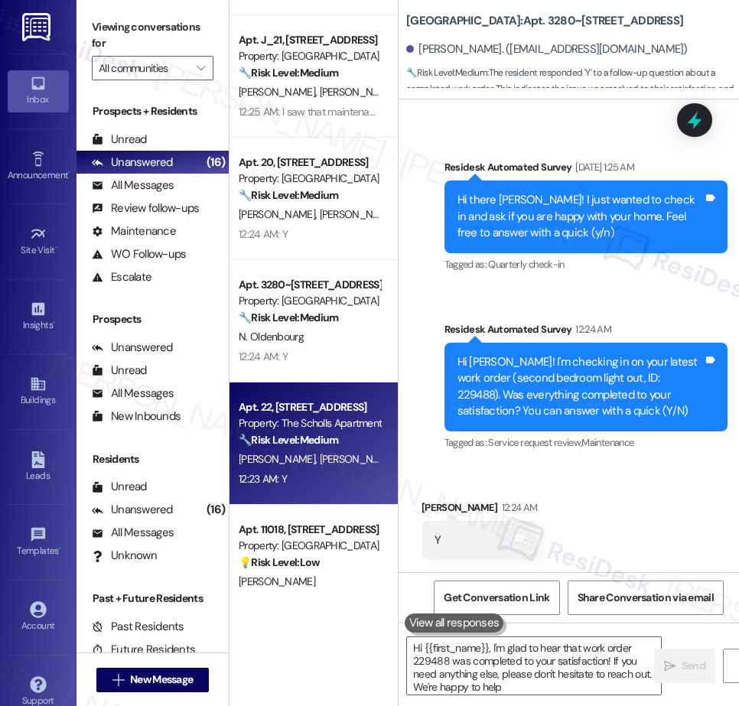
type textarea "Hi {{first_name}}, I'm glad to hear that work order 229488 was completed to you…"
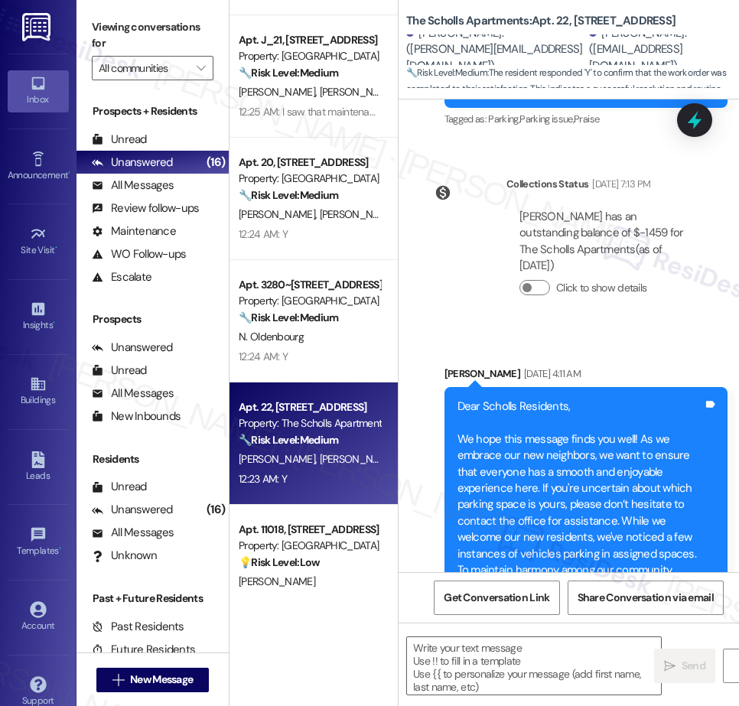
type textarea "Fetching suggested responses. Please feel free to read through the conversation…"
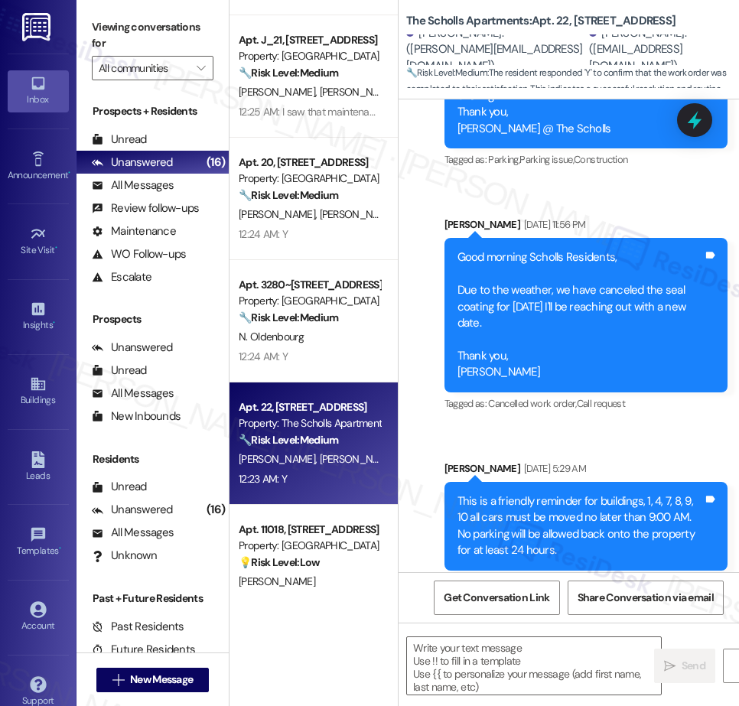
scroll to position [0, 0]
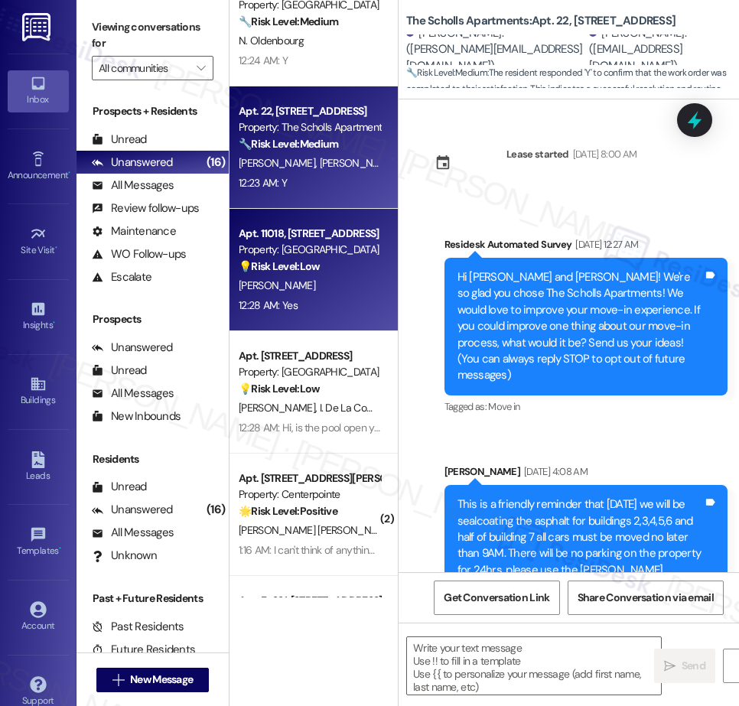
click at [323, 300] on div "12:28 AM: Yes 12:28 AM: Yes" at bounding box center [309, 305] width 145 height 19
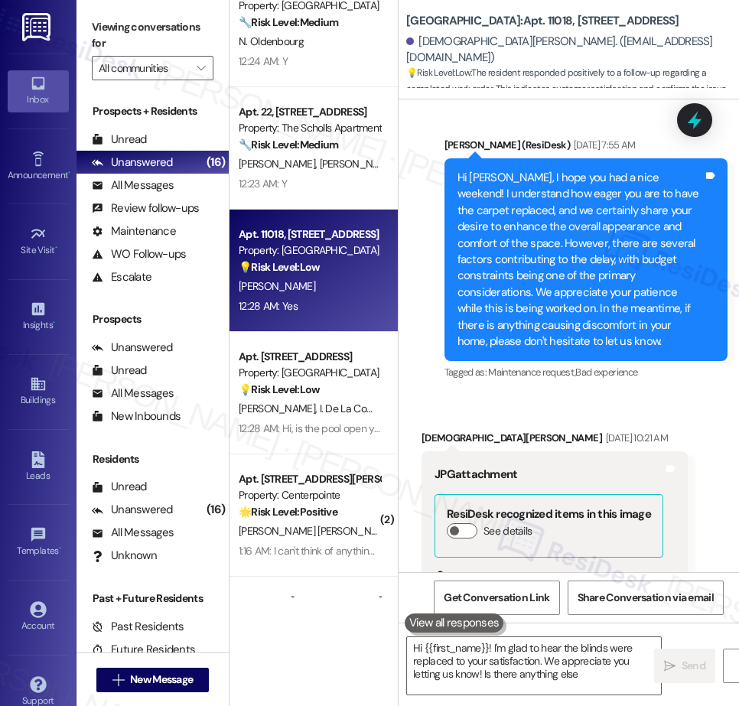
scroll to position [7978, 0]
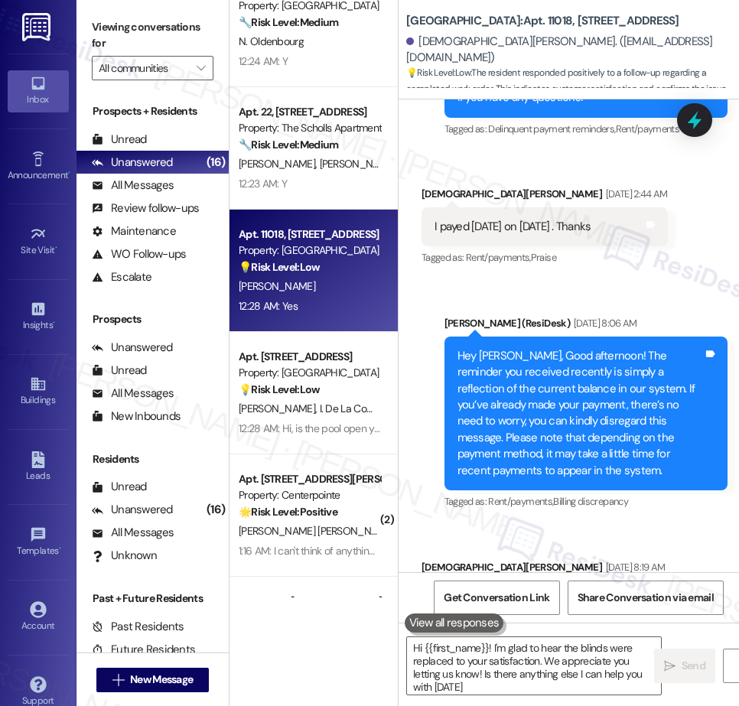
type textarea "Hi {{first_name}}! I'm glad to hear the blinds were replaced to your satisfacti…"
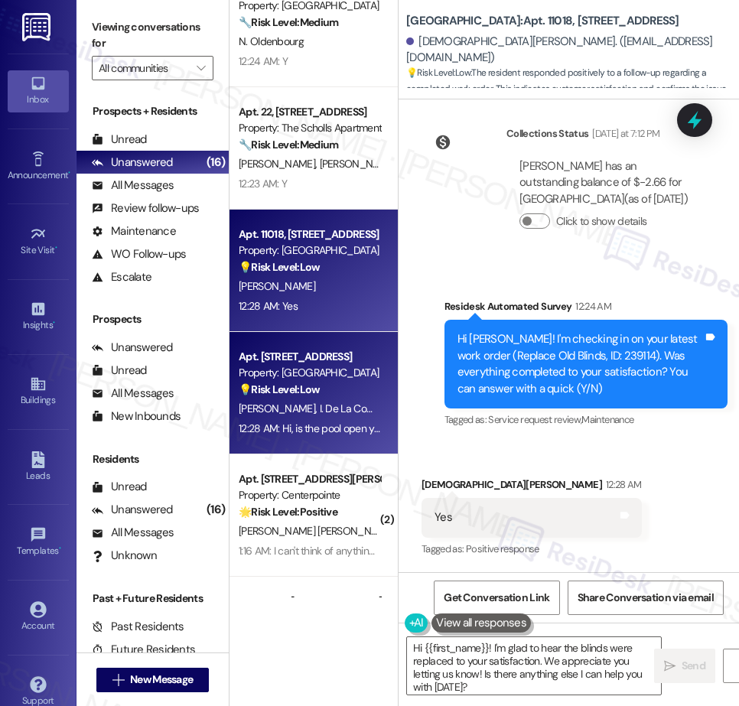
click at [356, 413] on div "[PERSON_NAME] [PERSON_NAME] De [PERSON_NAME]" at bounding box center [309, 408] width 145 height 19
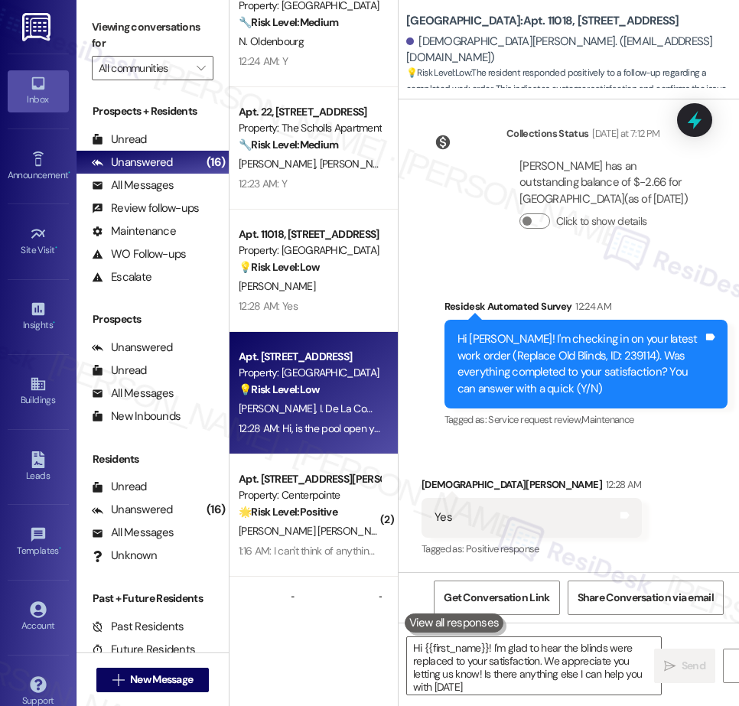
type textarea "Hi {{first_name}}! I'm glad to hear the blinds were replaced to your satisfacti…"
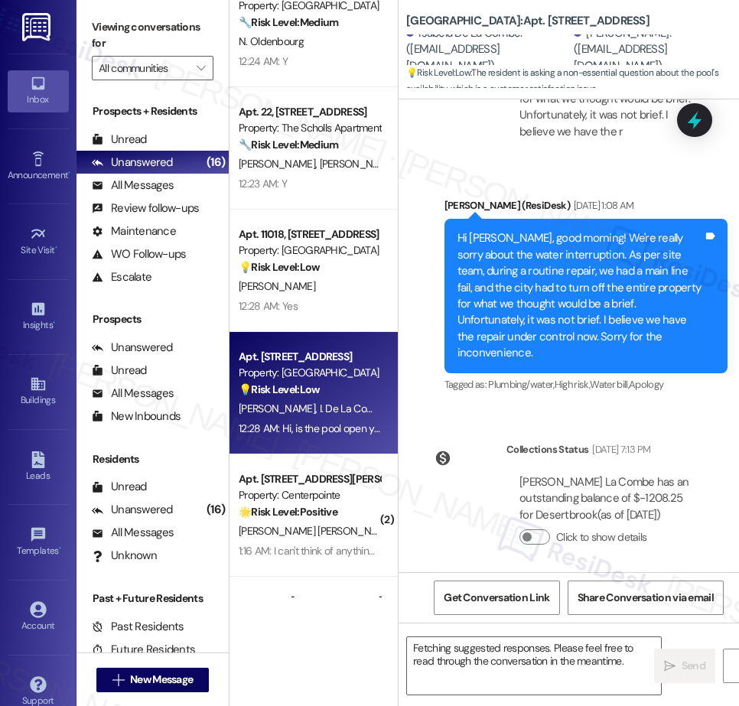
scroll to position [9517, 0]
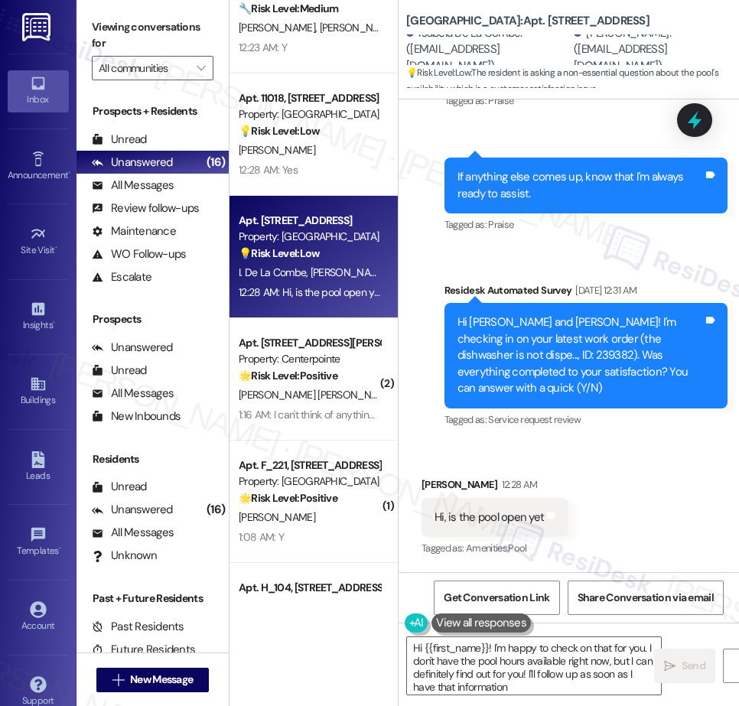
type textarea "Hi {{first_name}}! I'm happy to check on that for you. I don't have the pool ho…"
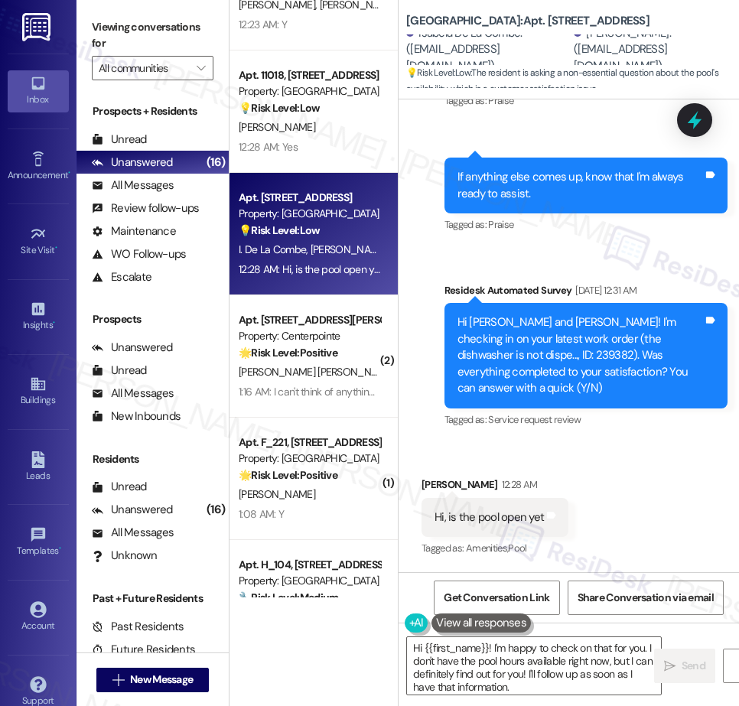
click at [324, 386] on div "Apt. 3280~203, [STREET_ADDRESS] Property: [GEOGRAPHIC_DATA] 🔧 Risk Level: Mediu…" at bounding box center [314, 299] width 168 height 598
click at [324, 384] on div "1:16 AM: I can't think of anything that needs improvement so far 1:16 AM: I can…" at bounding box center [309, 392] width 145 height 19
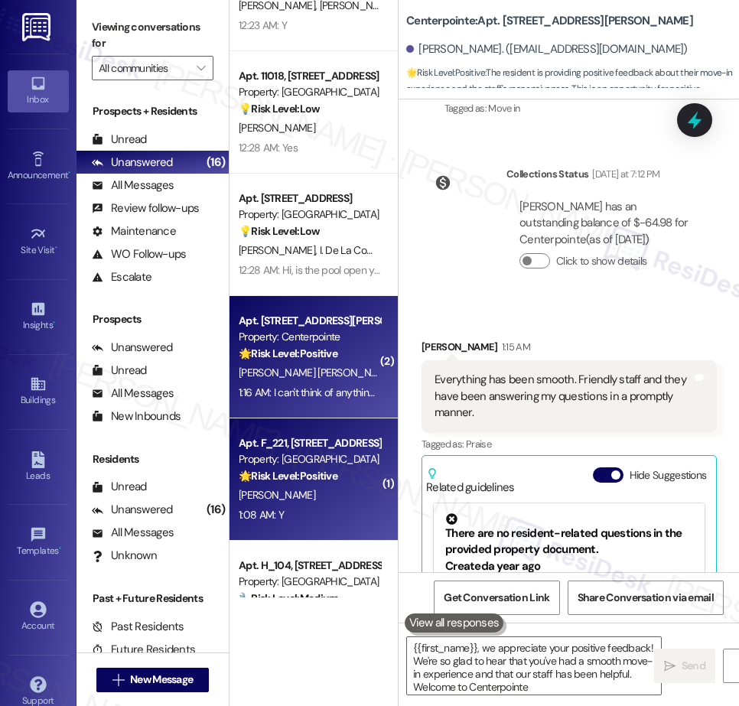
type textarea "{{first_name}}, we appreciate your positive feedback! We're so glad to hear tha…"
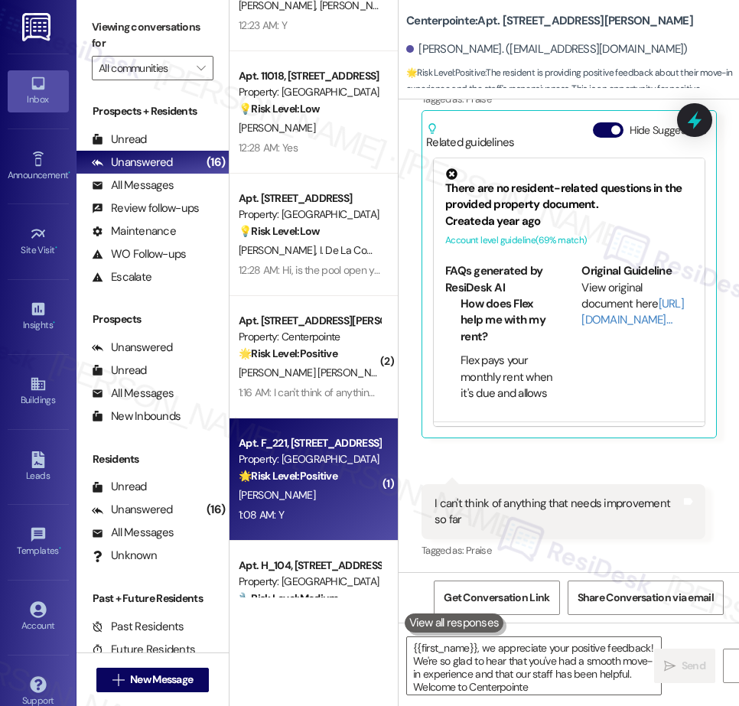
type textarea "{{first_name}}, we appreciate your positive feedback! We're so glad to hear tha…"
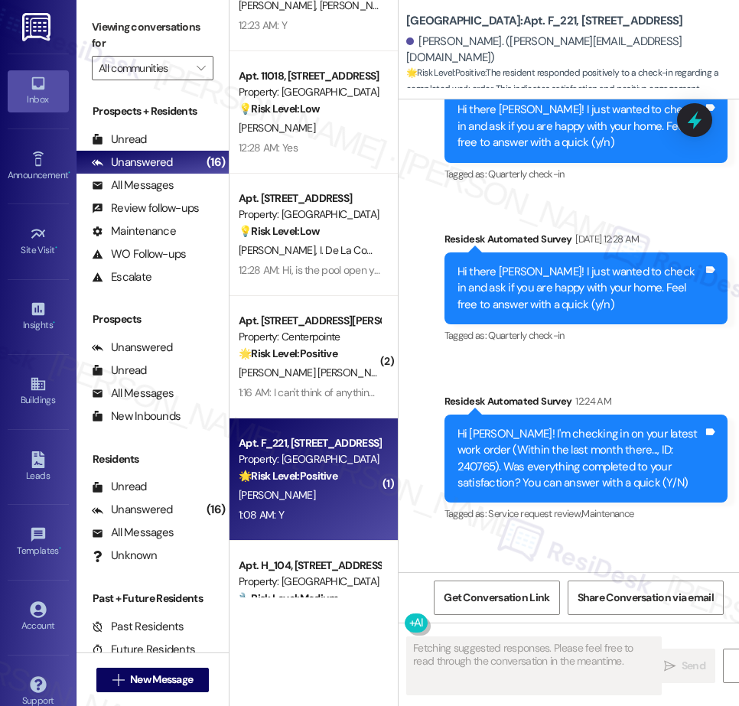
scroll to position [2299, 0]
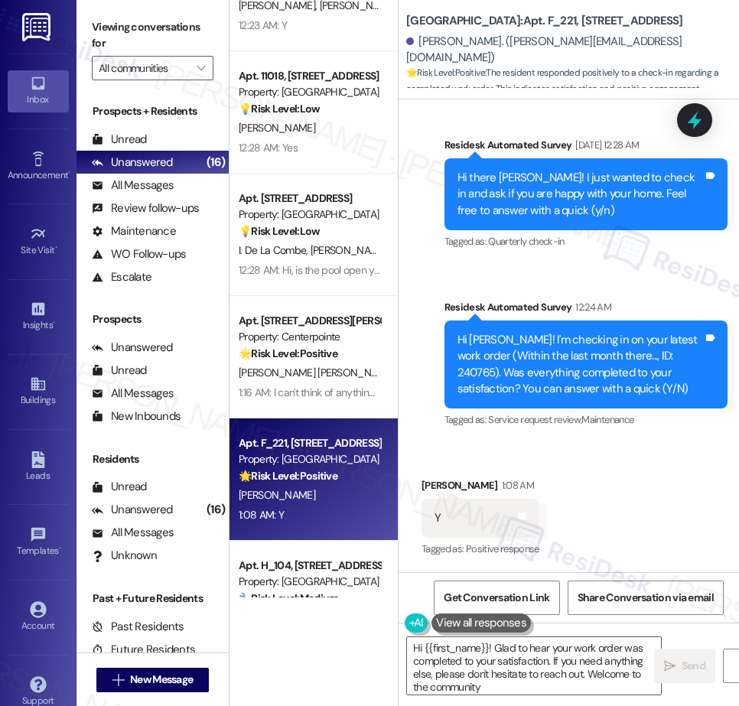
type textarea "Hi {{first_name}}! Glad to hear your work order was completed to your satisfact…"
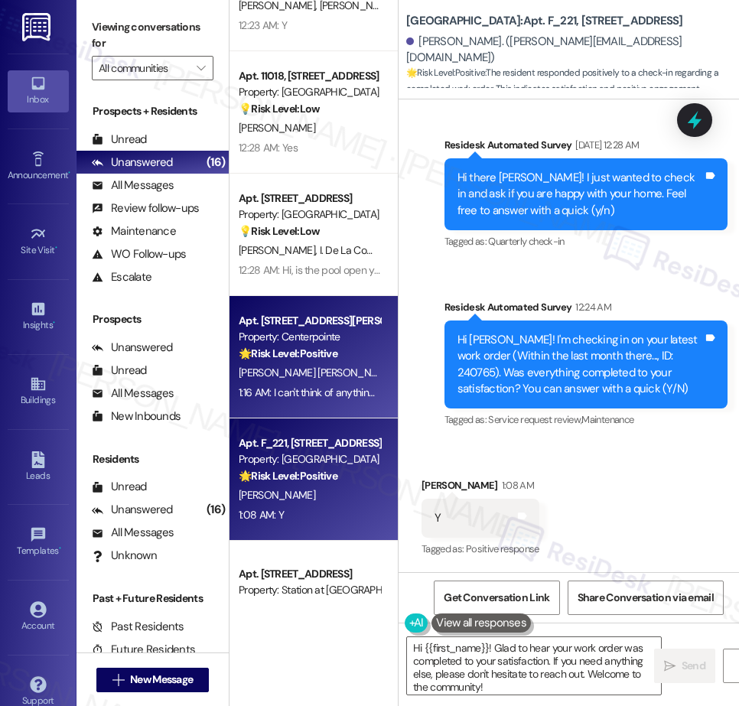
scroll to position [1239, 0]
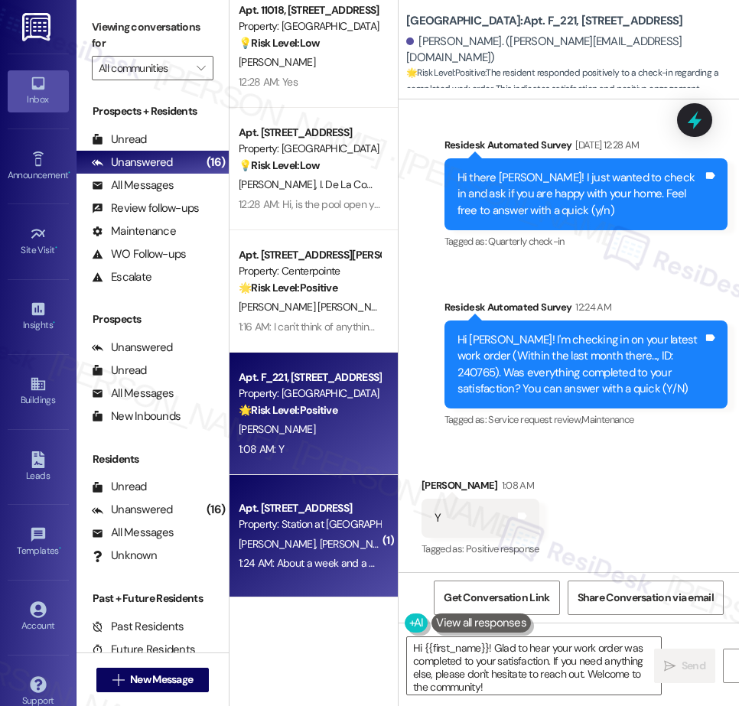
click at [285, 521] on div "Property: Station at [GEOGRAPHIC_DATA]" at bounding box center [310, 525] width 142 height 16
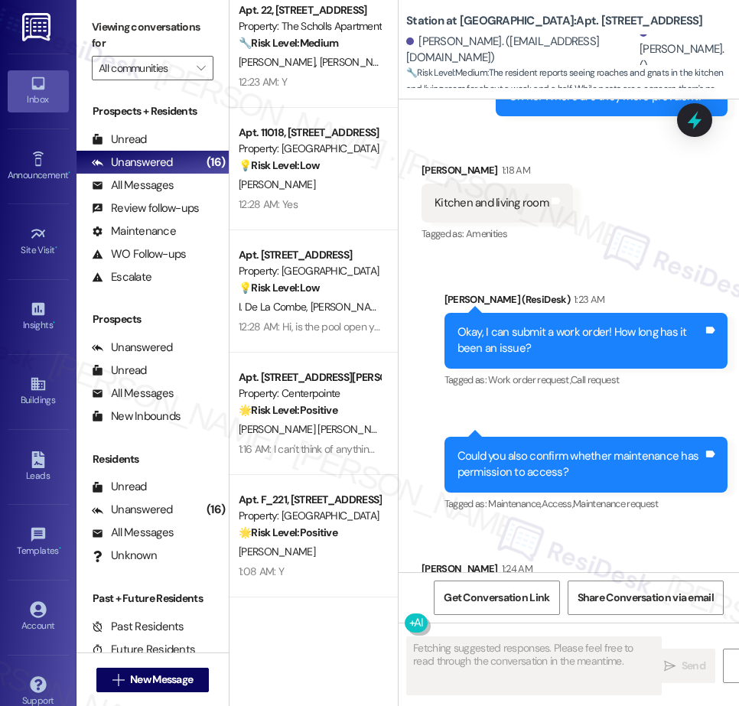
scroll to position [6741, 0]
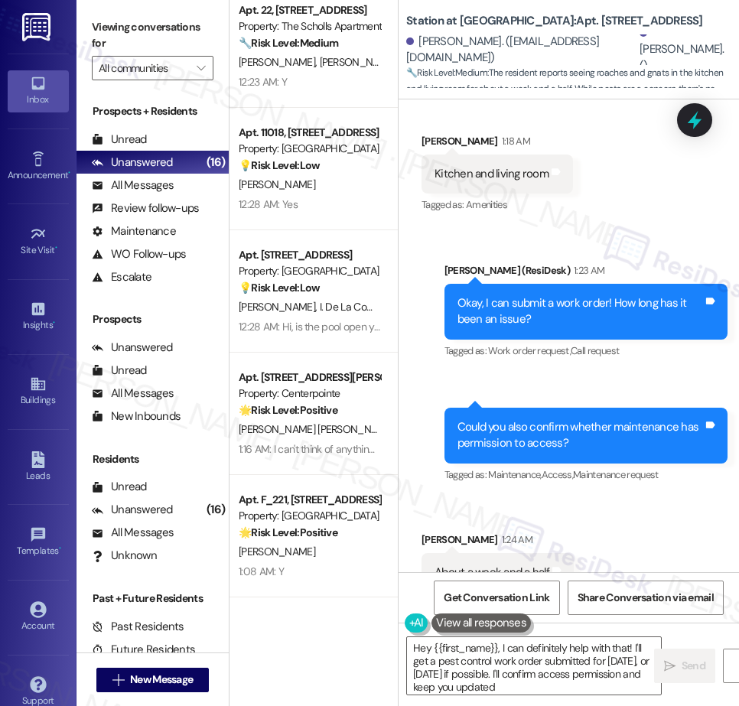
type textarea "Hey {{first_name}}, I can definitely help with that! I'll get a pest control wo…"
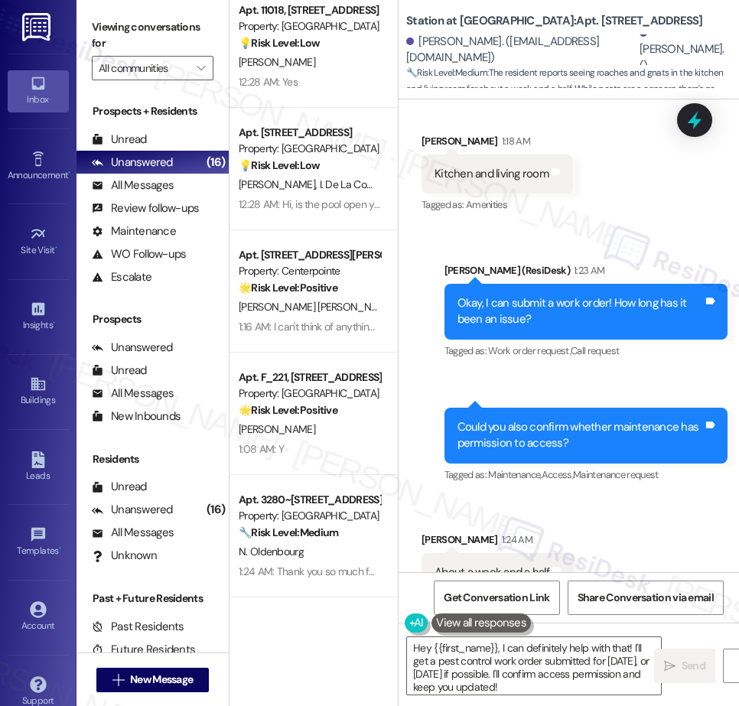
scroll to position [1233, 0]
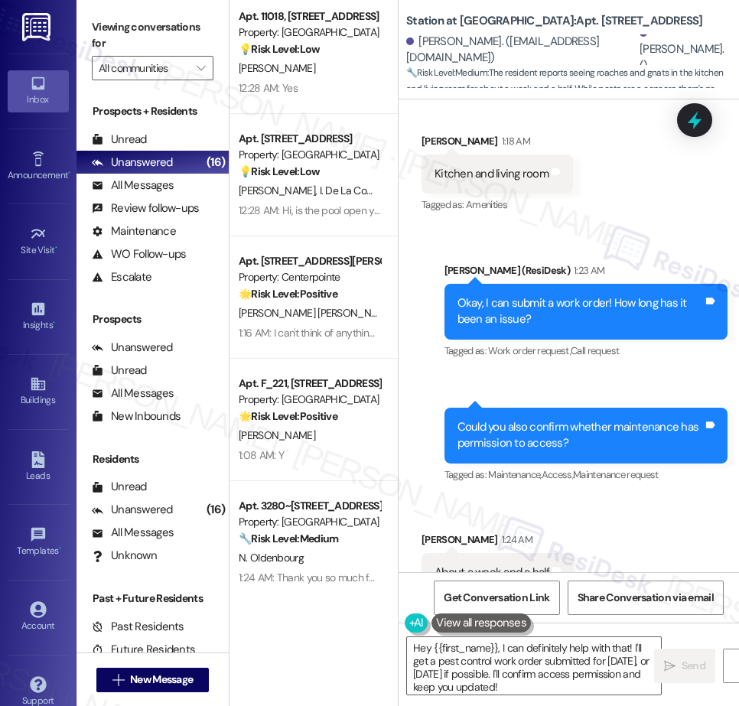
click at [278, 272] on div "Property: Centerpointe" at bounding box center [310, 277] width 142 height 16
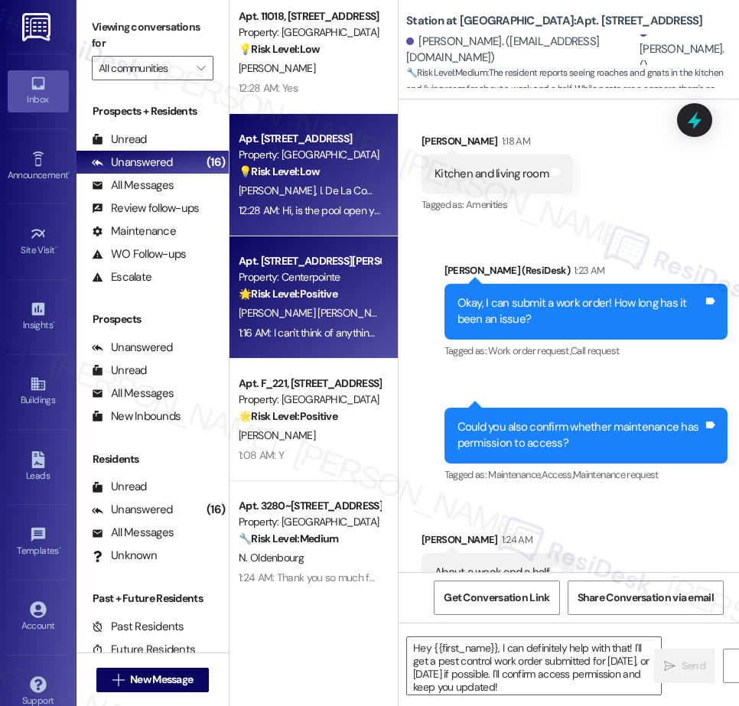
click at [312, 215] on div "12:28 AM: Hi, is the pool open yet 12:28 AM: Hi, is the pool open yet" at bounding box center [311, 211] width 144 height 14
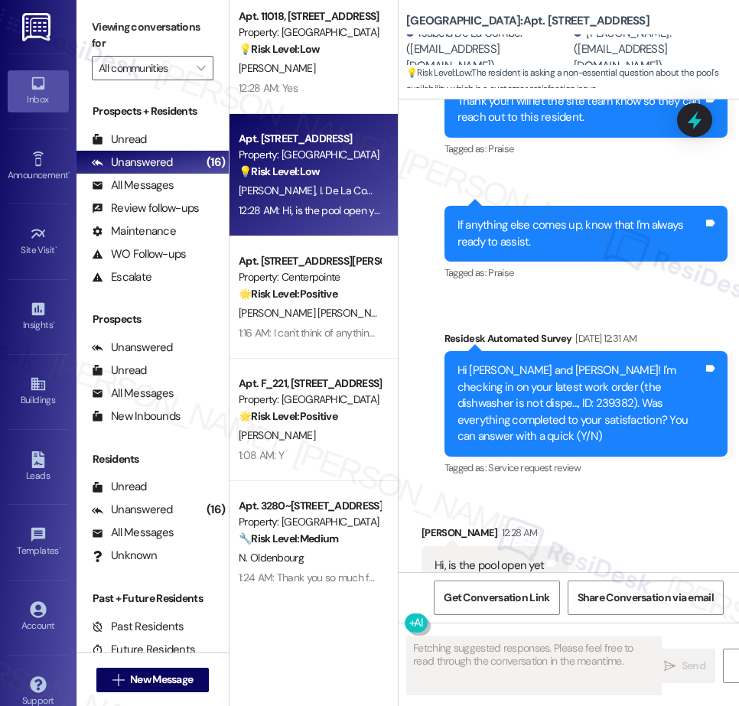
scroll to position [9517, 0]
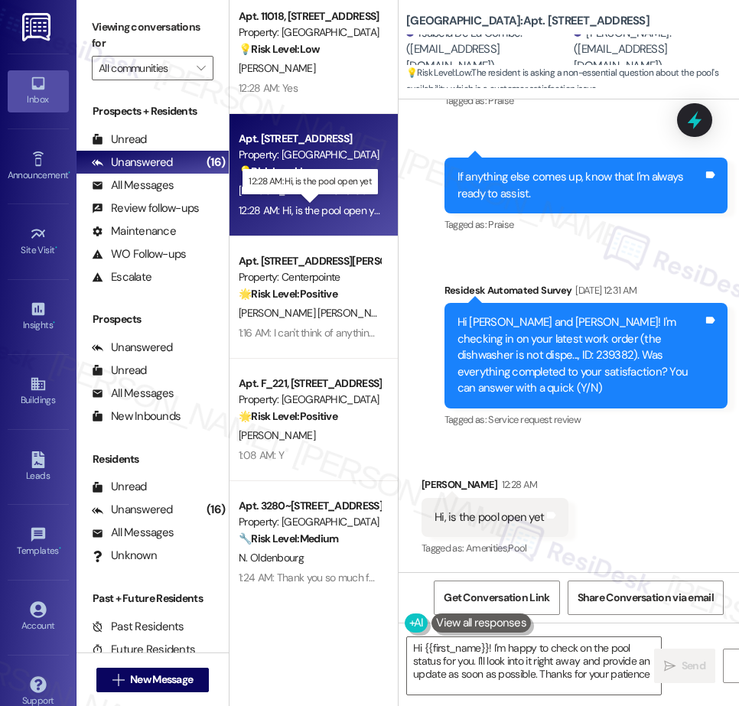
type textarea "Hi {{first_name}}! I'm happy to check on the pool status for you. I'll look int…"
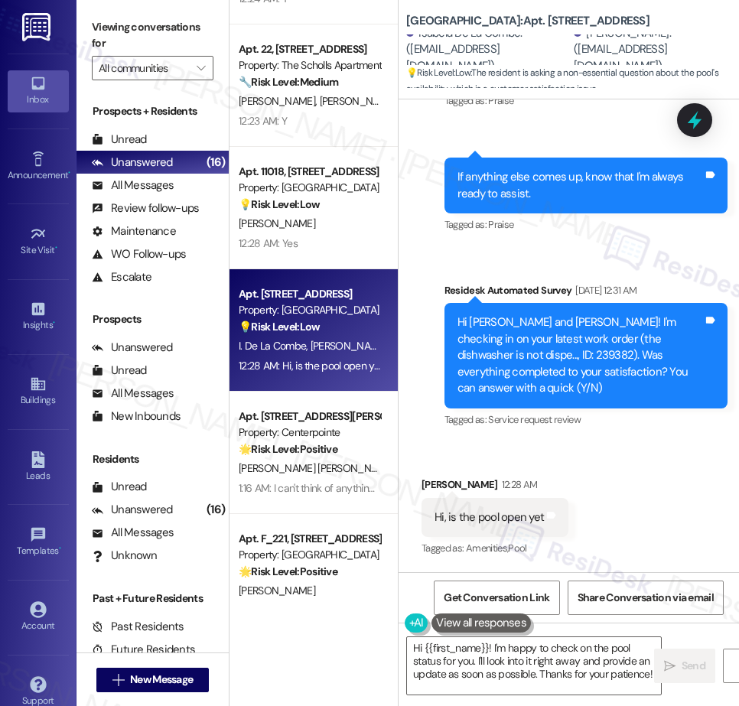
click at [317, 222] on div "Apt. [STREET_ADDRESS] Property: Waterline 🔧 Risk Level: Medium The resident res…" at bounding box center [314, 299] width 168 height 598
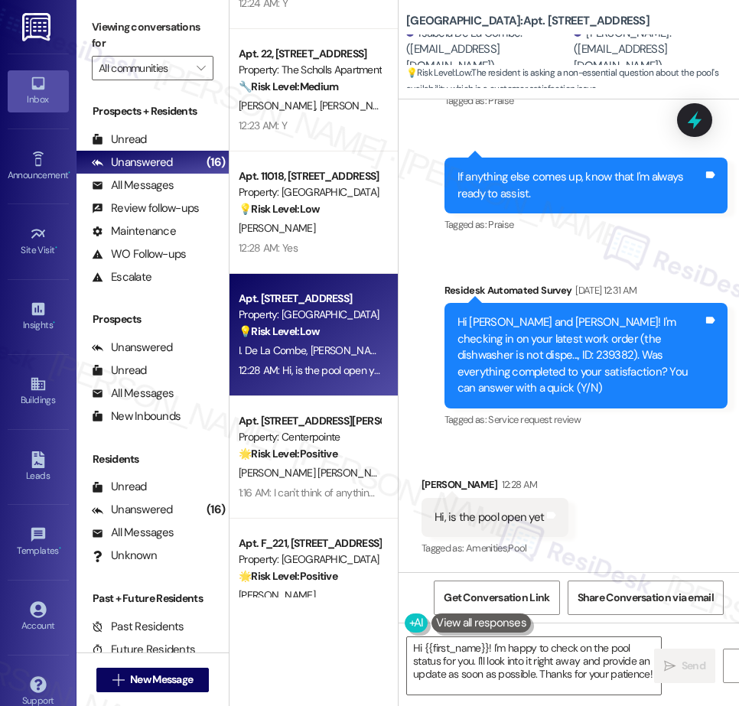
click at [317, 222] on div "Apt. [STREET_ADDRESS] Property: Waterline 🔧 Risk Level: Medium The resident res…" at bounding box center [314, 299] width 168 height 598
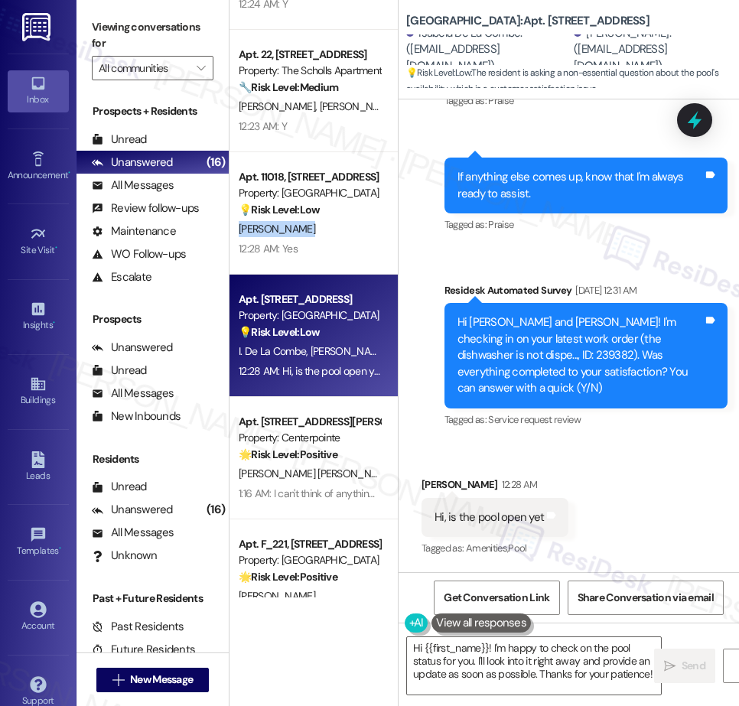
click at [317, 222] on div "[PERSON_NAME]" at bounding box center [309, 229] width 145 height 19
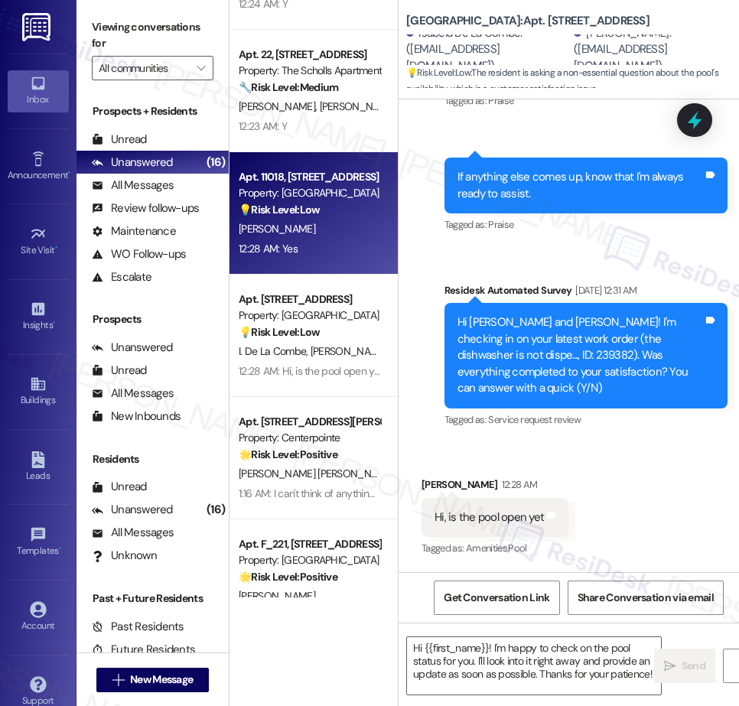
scroll to position [1071, 0]
click at [353, 215] on div "💡 Risk Level: Low The resident responded positively to a follow-up regarding a …" at bounding box center [310, 211] width 142 height 16
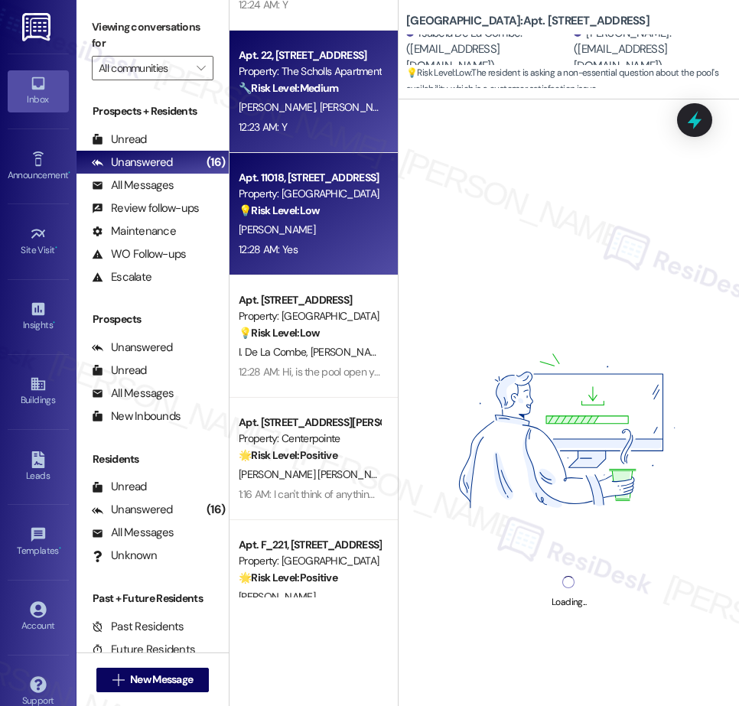
click at [325, 141] on div "Apt. [STREET_ADDRESS] Property: The Scholls Apartments 🔧 Risk Level: Medium The…" at bounding box center [314, 92] width 168 height 122
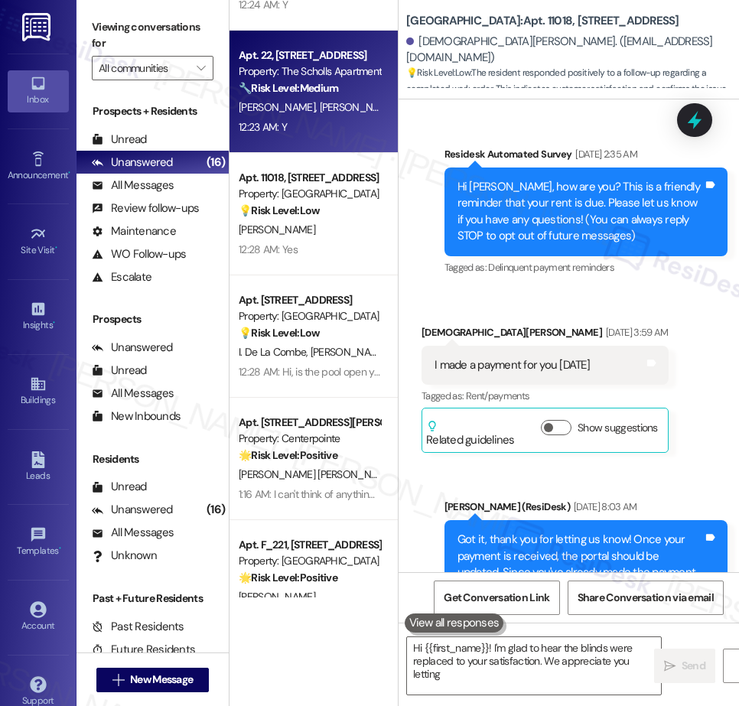
type textarea "Hi {{first_name}}! I'm glad to hear the blinds were replaced to your satisfacti…"
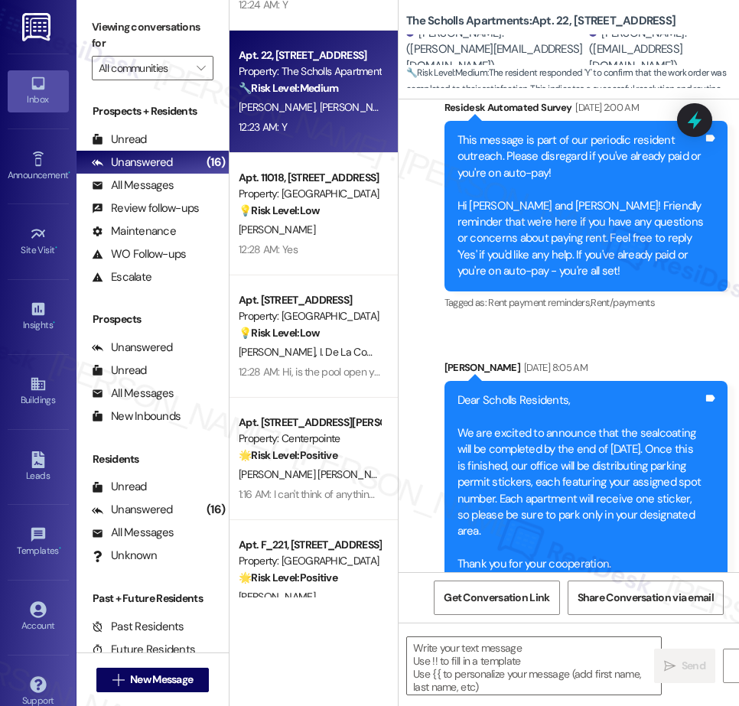
type textarea "Fetching suggested responses. Please feel free to read through the conversation…"
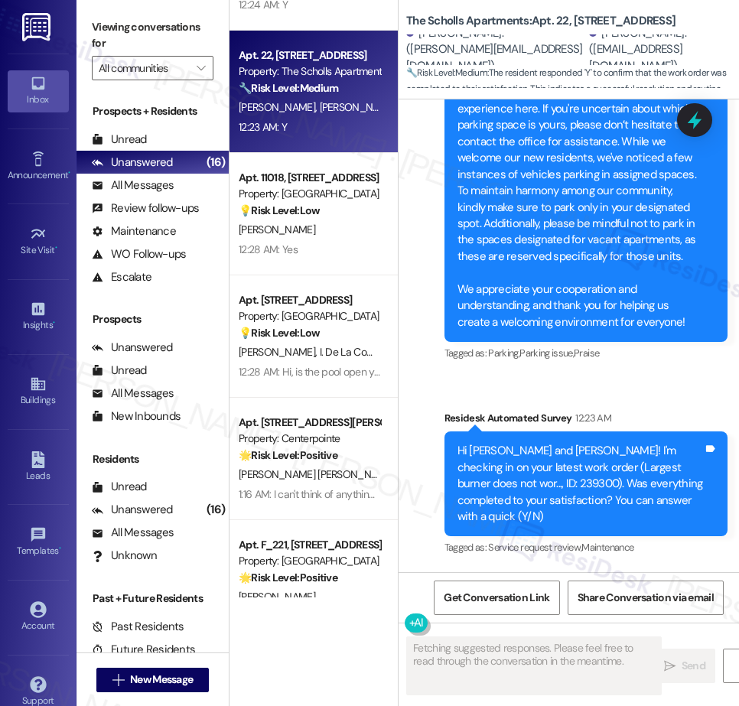
scroll to position [2209, 0]
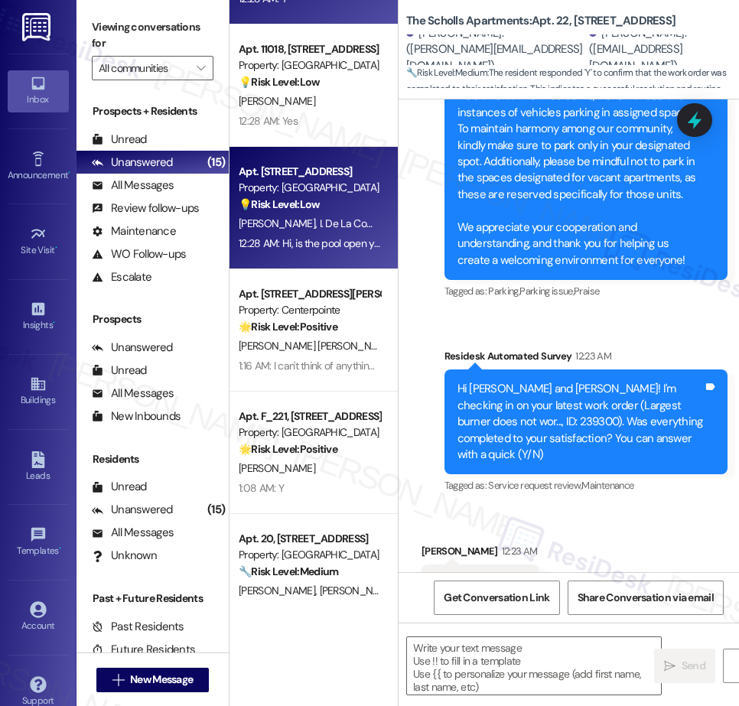
click at [333, 231] on div "Apt. [STREET_ADDRESS] Property: Waterline 🔧 Risk Level: Medium The resident res…" at bounding box center [314, 299] width 168 height 598
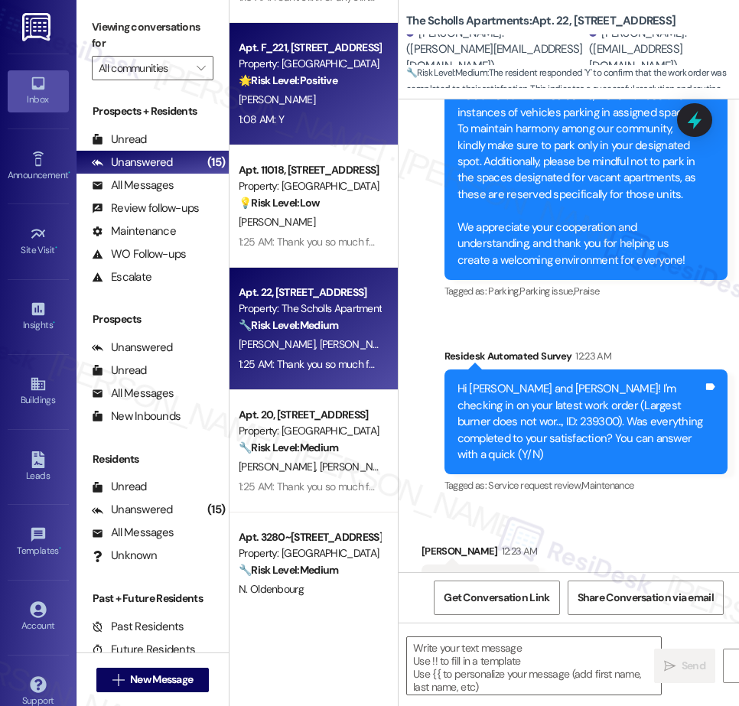
click at [300, 106] on div "[PERSON_NAME]" at bounding box center [309, 99] width 145 height 19
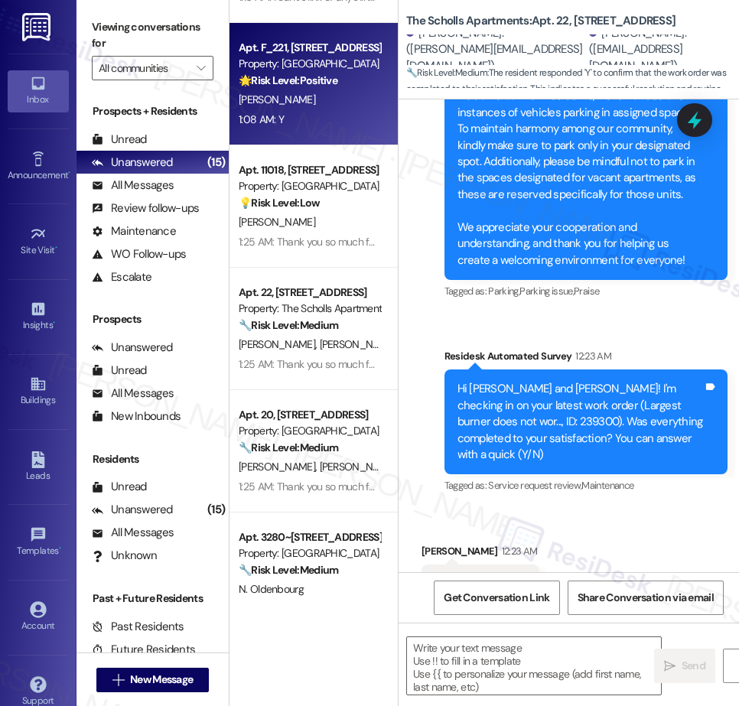
type textarea "Fetching suggested responses. Please feel free to read through the conversation…"
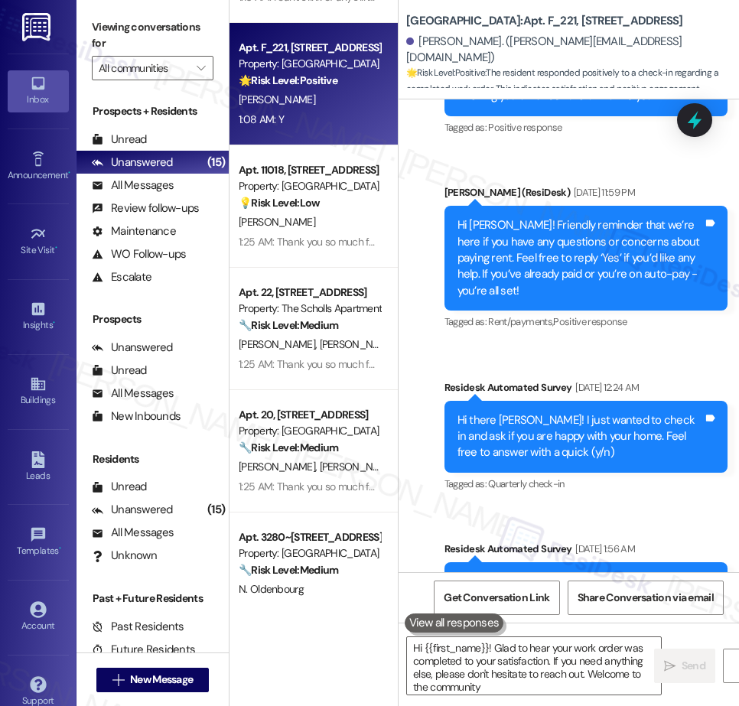
type textarea "Hi {{first_name}}! Glad to hear your work order was completed to your satisfact…"
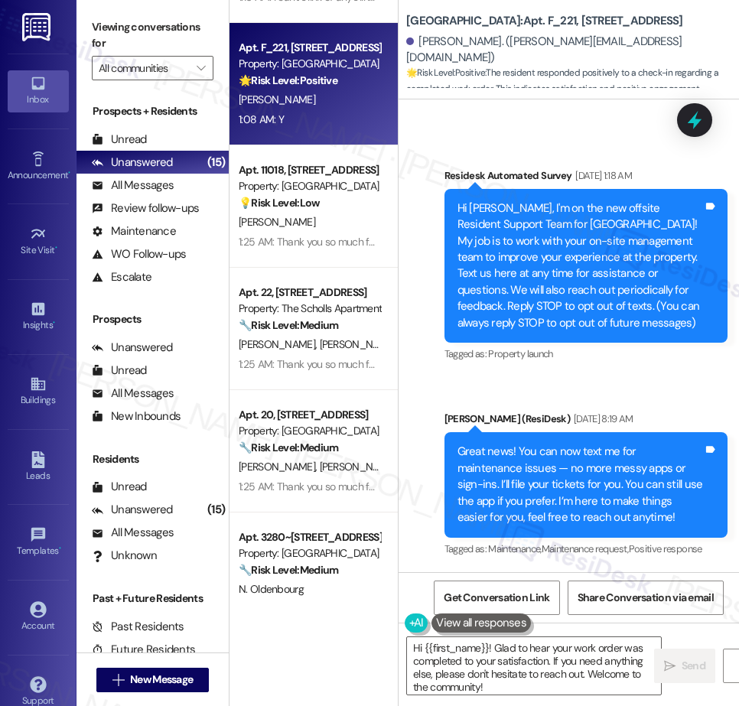
scroll to position [0, 0]
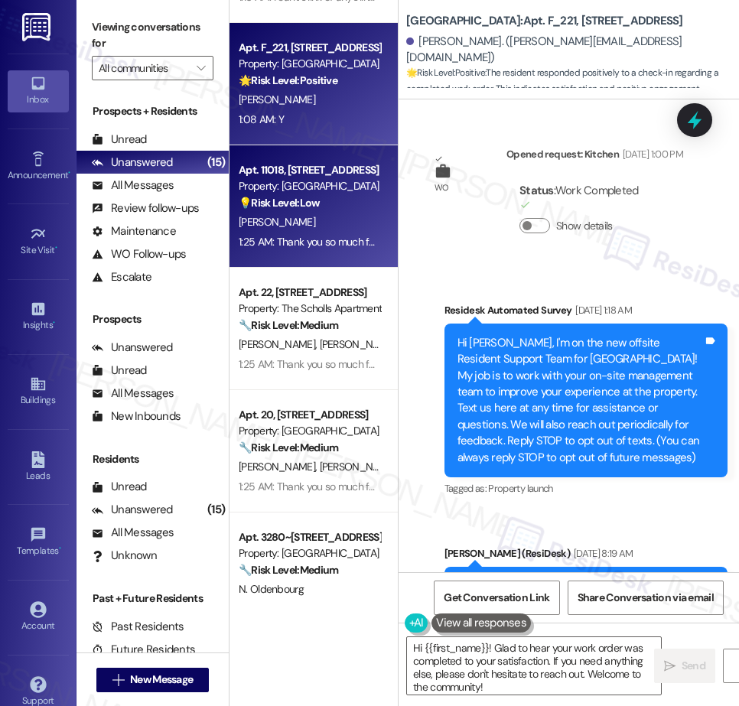
click at [332, 214] on div "[PERSON_NAME]" at bounding box center [309, 222] width 145 height 19
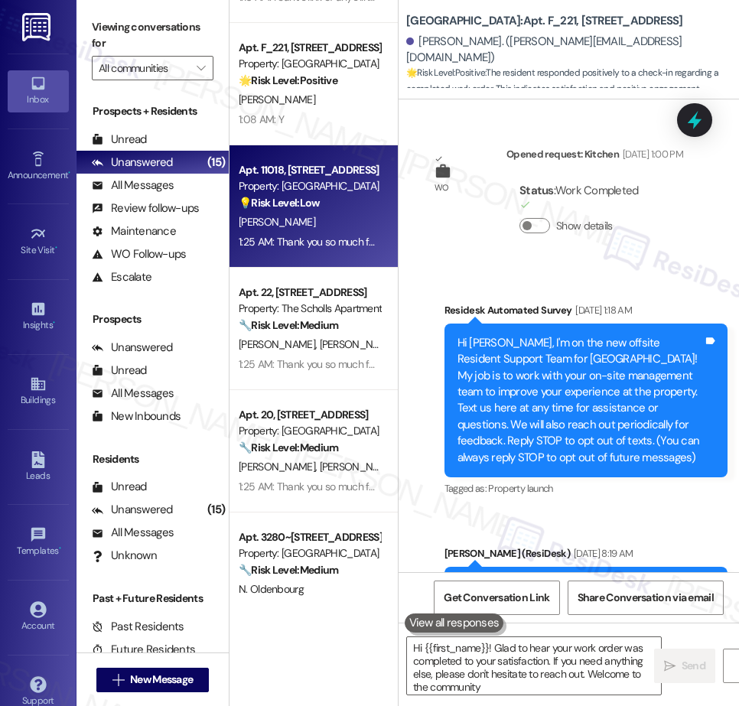
type textarea "Hi {{first_name}}! Glad to hear your work order was completed to your satisfact…"
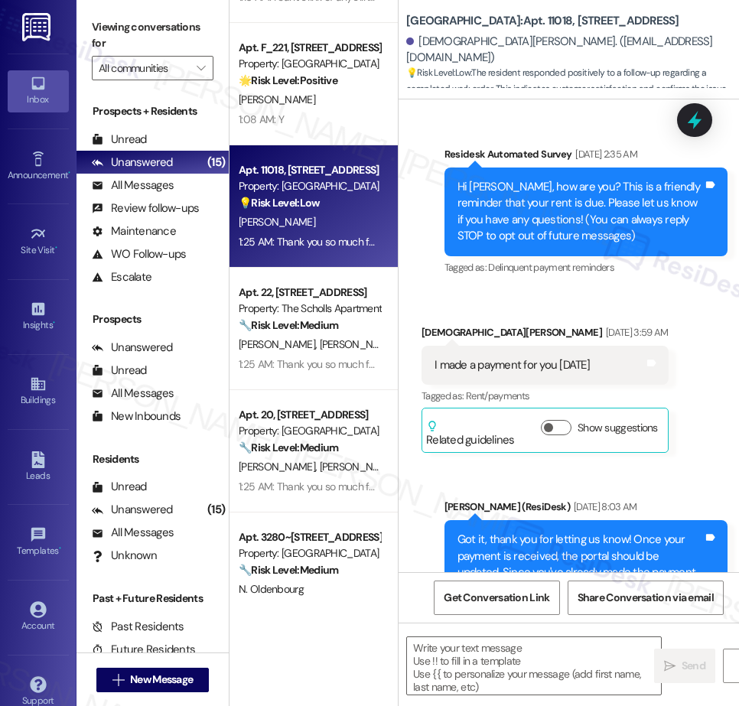
scroll to position [8189, 0]
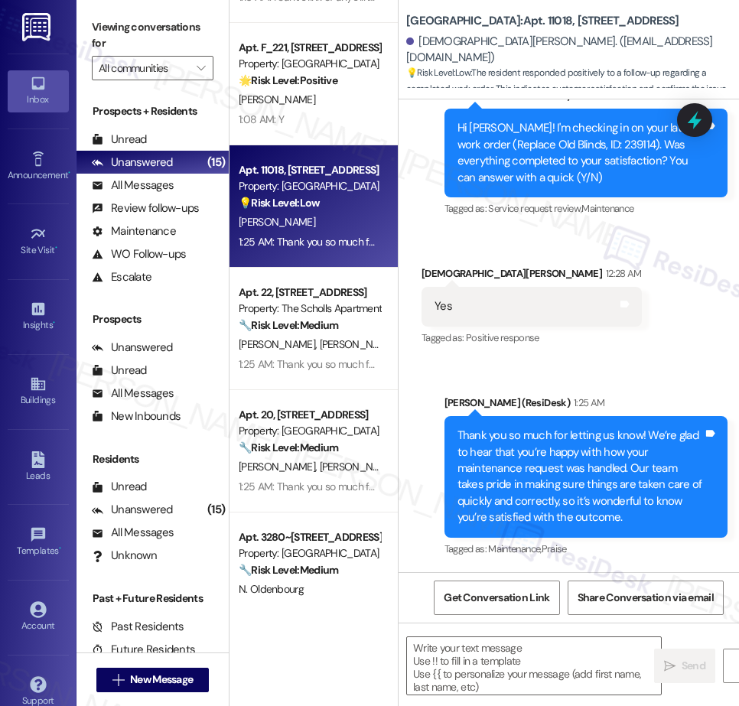
type textarea "Fetching suggested responses. Please feel free to read through the conversation…"
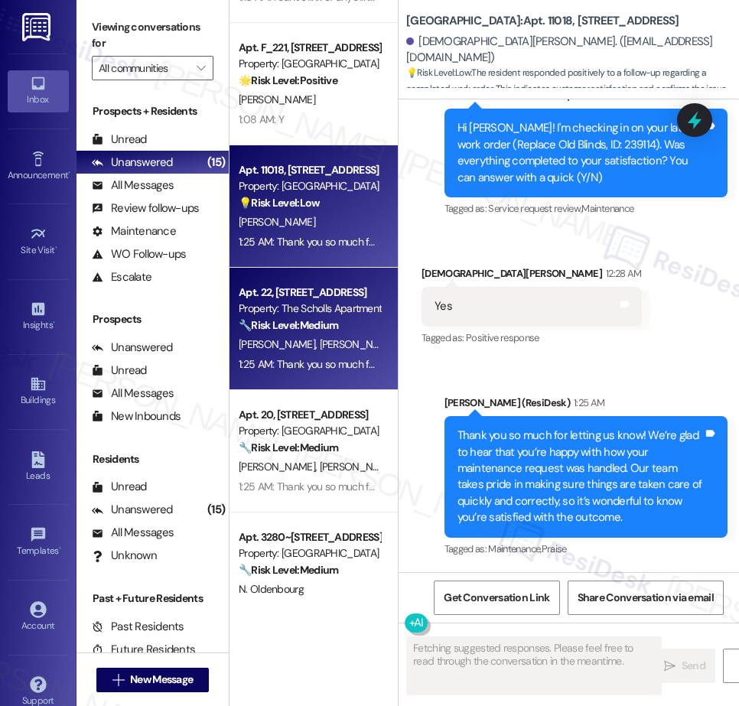
click at [320, 346] on span "[PERSON_NAME]" at bounding box center [358, 345] width 77 height 14
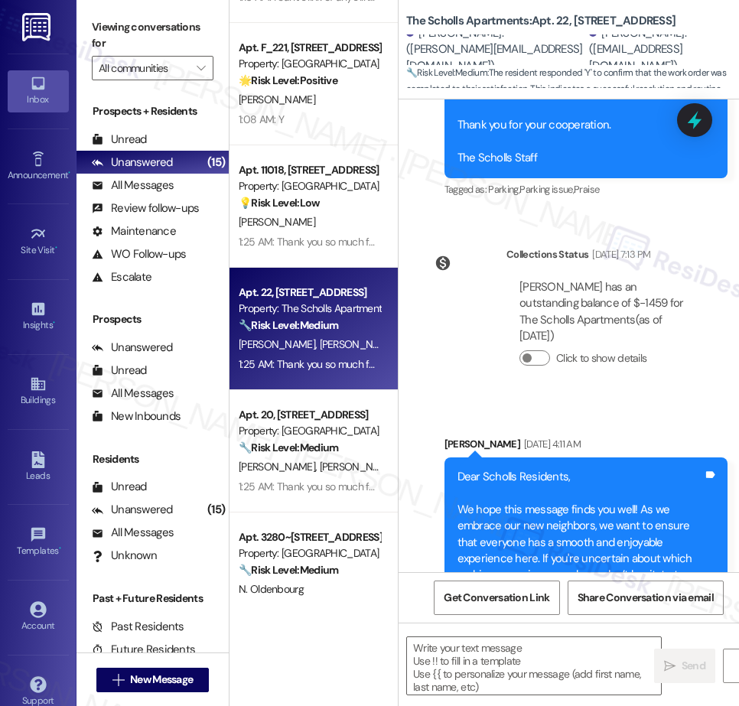
type textarea "Fetching suggested responses. Please feel free to read through the conversation…"
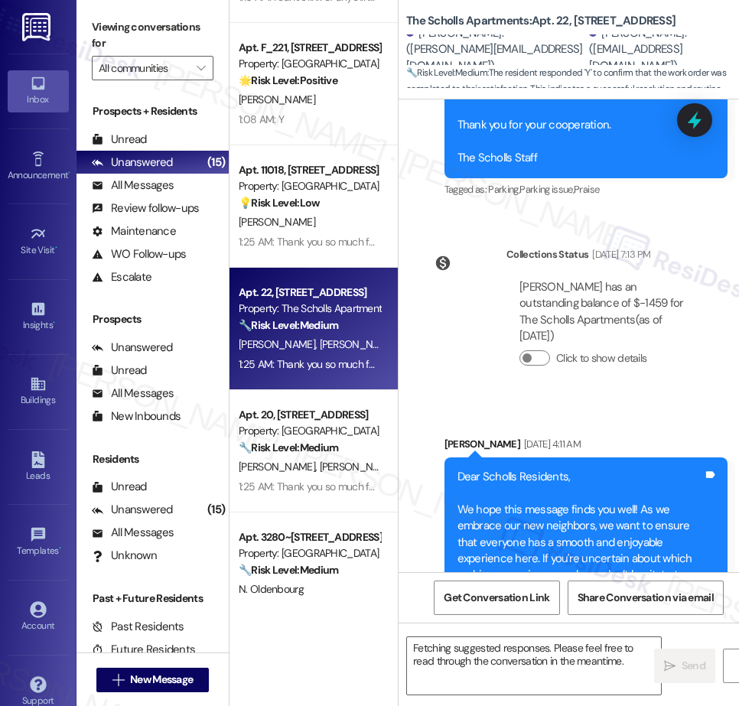
scroll to position [2209, 0]
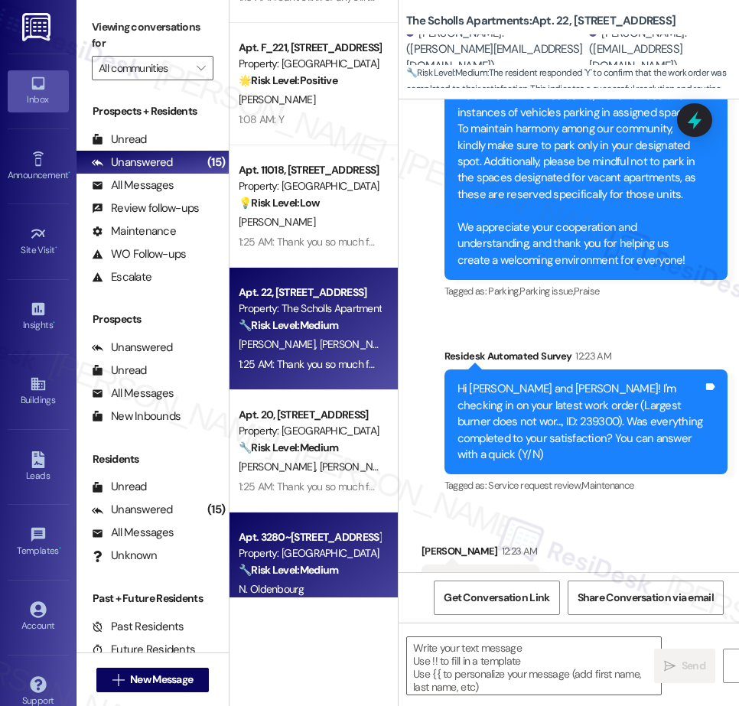
click at [322, 524] on div "Apt. 3280~203, [STREET_ADDRESS] Property: [GEOGRAPHIC_DATA] 🔧 Risk Level: Mediu…" at bounding box center [314, 574] width 168 height 122
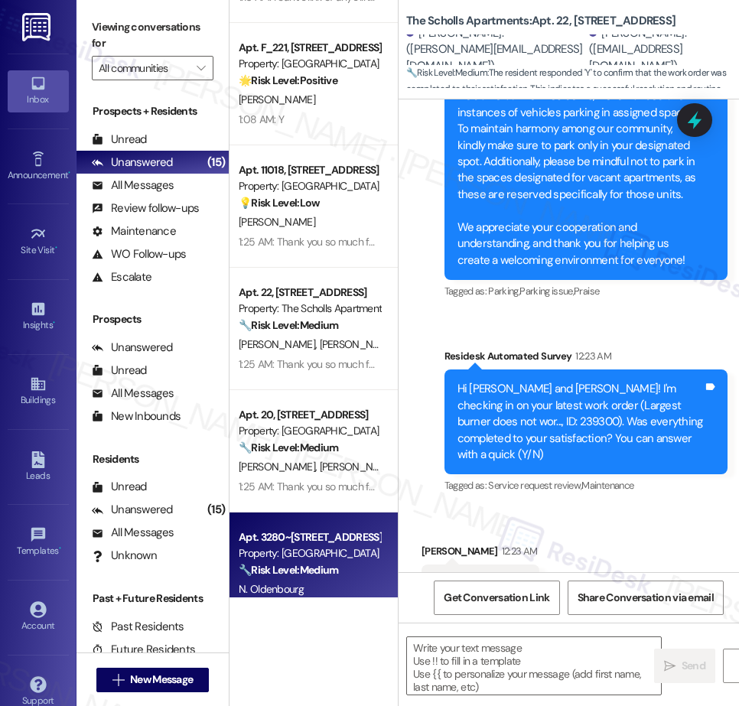
type textarea "Fetching suggested responses. Please feel free to read through the conversation…"
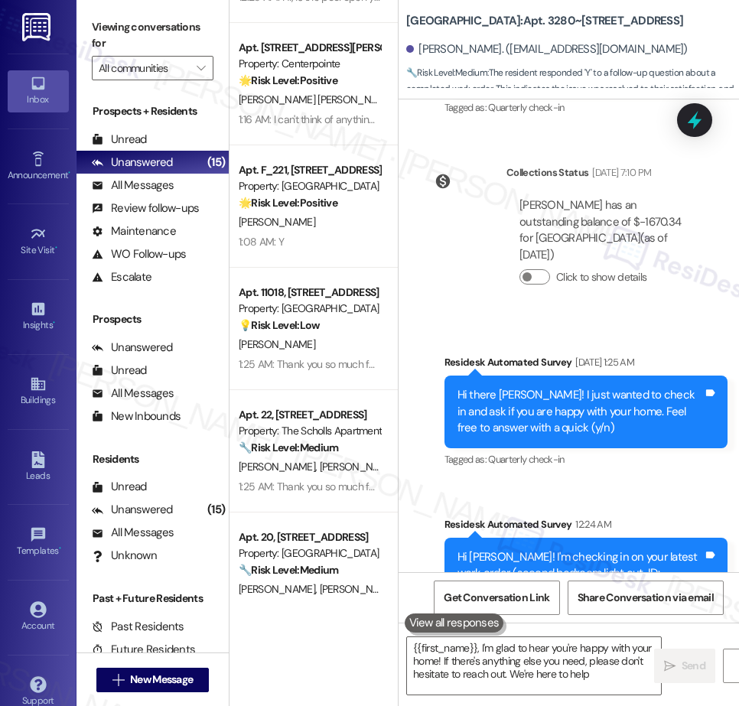
type textarea "{{first_name}}, I'm glad to hear you're happy with your home! If there's anythi…"
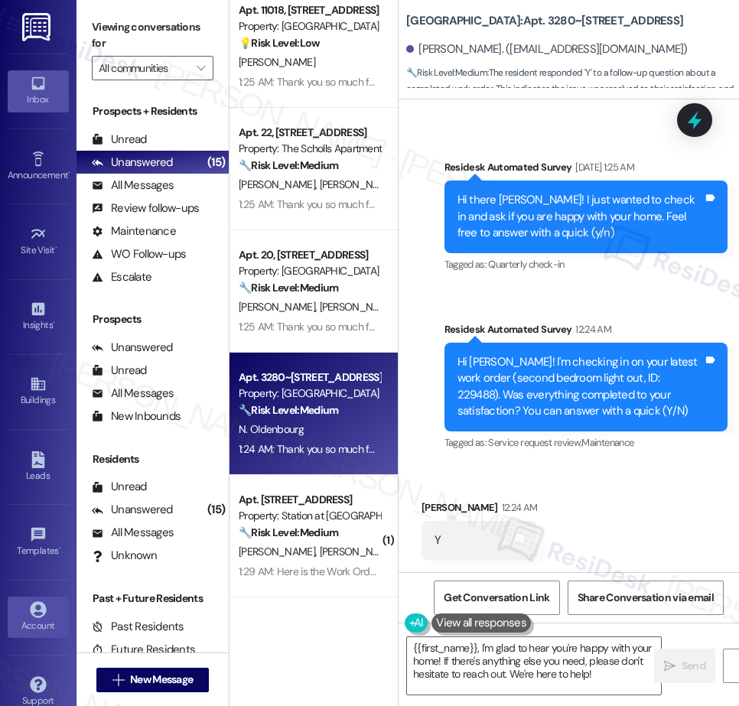
scroll to position [24, 0]
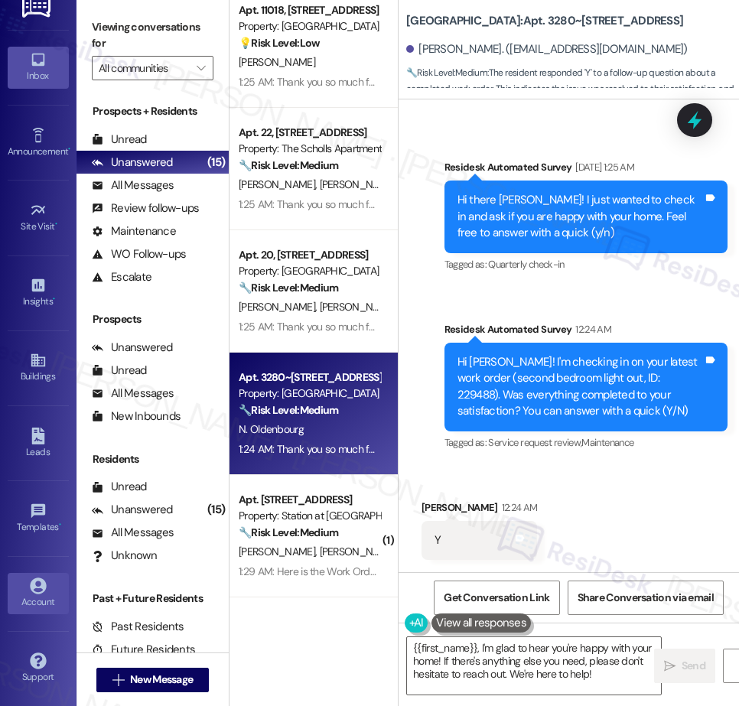
click at [16, 592] on link "Account" at bounding box center [38, 593] width 61 height 41
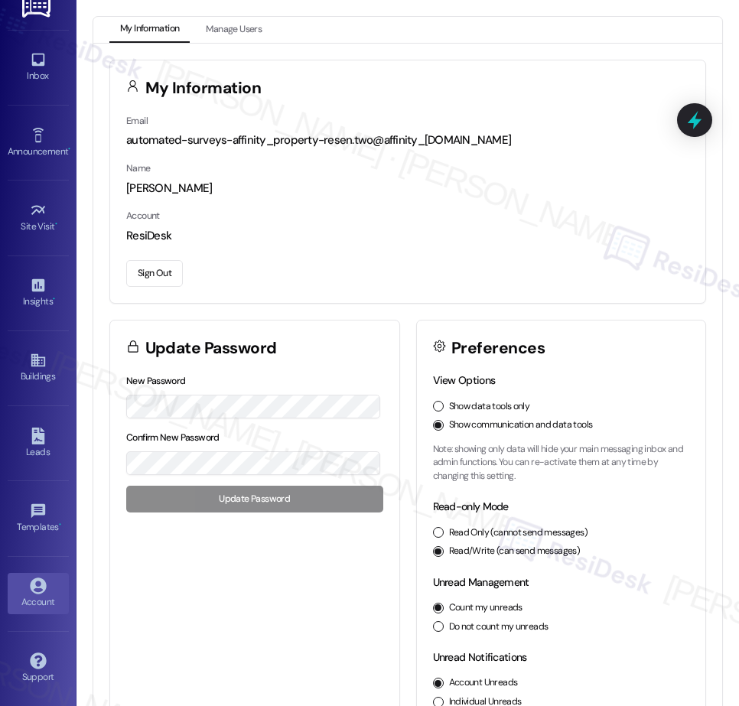
click at [158, 275] on button "Sign Out" at bounding box center [154, 273] width 57 height 27
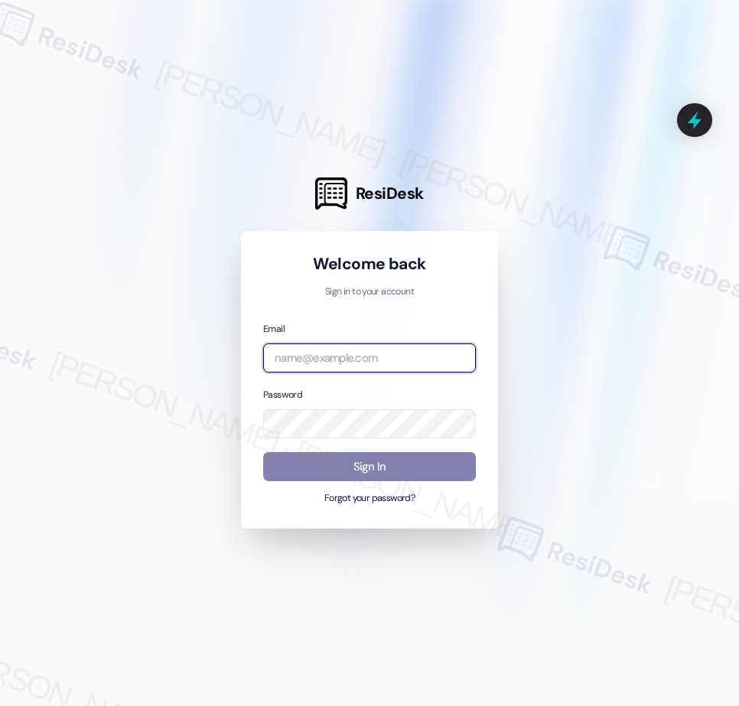
type input "[EMAIL_ADDRESS][PERSON_NAME][PERSON_NAME][PERSON_NAME][DOMAIN_NAME]"
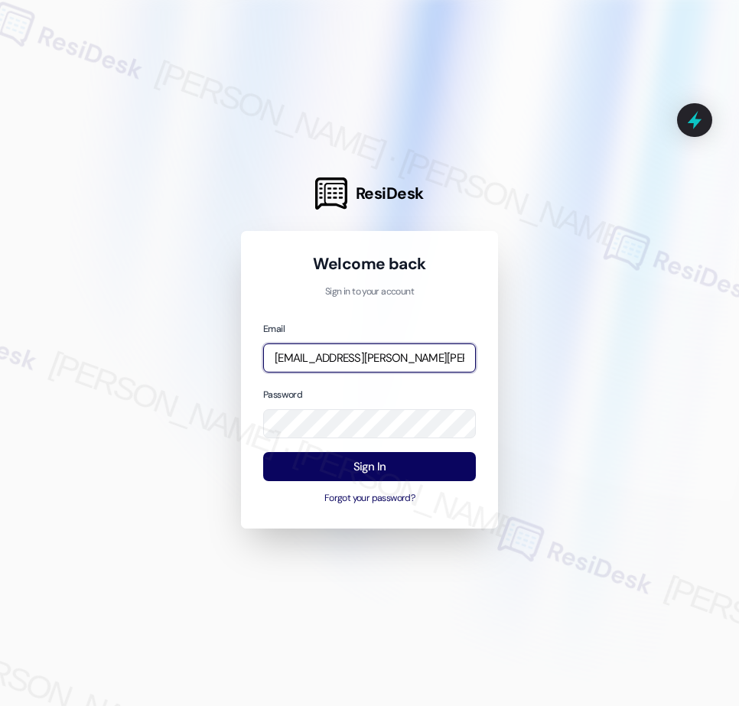
click at [346, 357] on input "[EMAIL_ADDRESS][PERSON_NAME][PERSON_NAME][PERSON_NAME][DOMAIN_NAME]" at bounding box center [369, 359] width 213 height 30
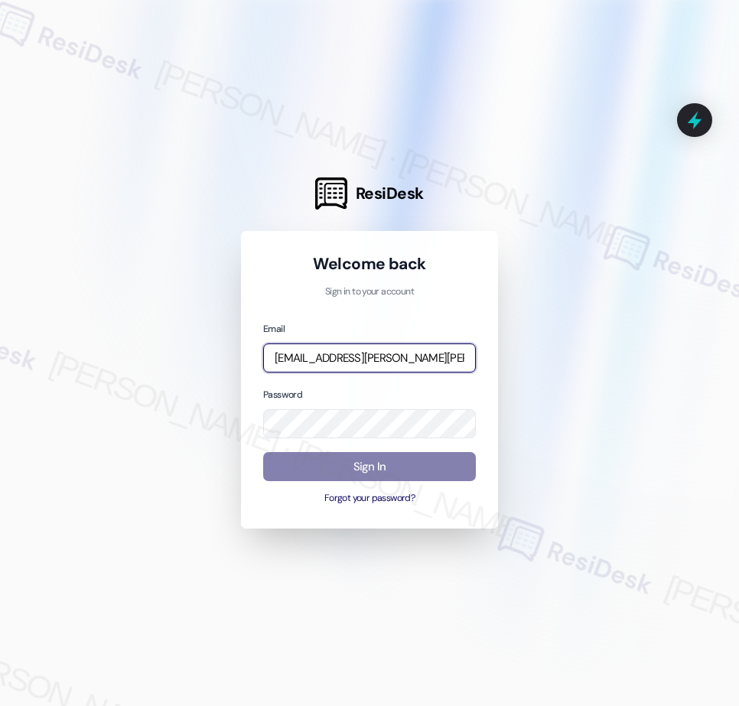
type input "[EMAIL_ADDRESS][PERSON_NAME][PERSON_NAME][DOMAIN_NAME]"
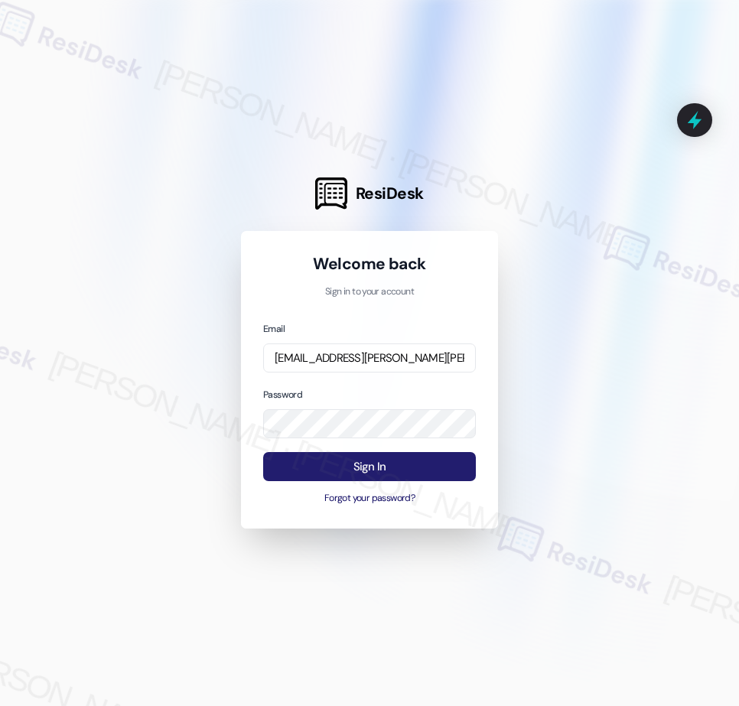
click at [376, 466] on button "Sign In" at bounding box center [369, 467] width 213 height 30
